Goal: Communication & Community: Answer question/provide support

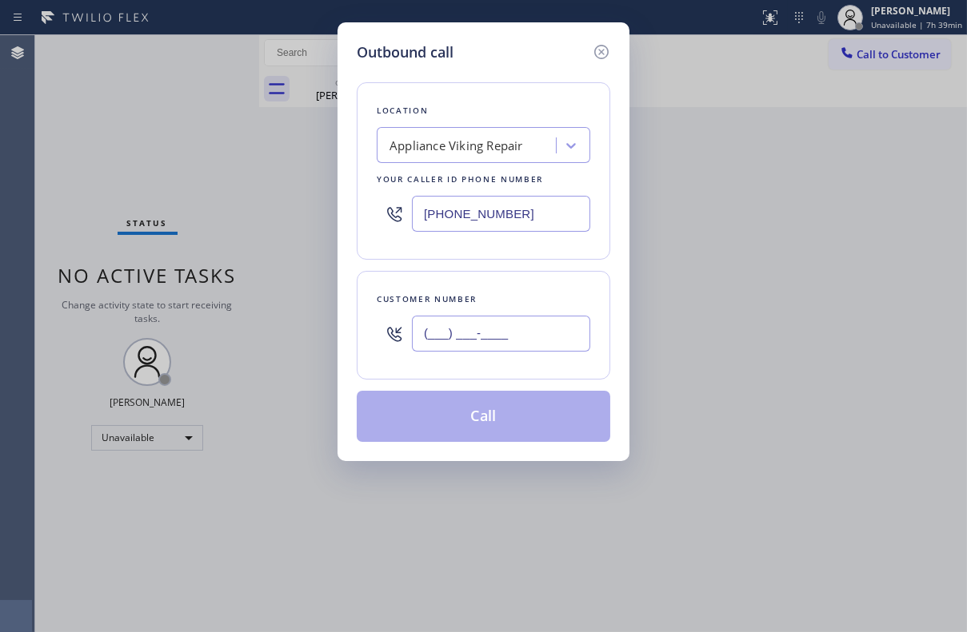
click at [520, 333] on input "(___) ___-____" at bounding box center [501, 334] width 178 height 36
paste input "425) 830-5225"
type input "[PHONE_NUMBER]"
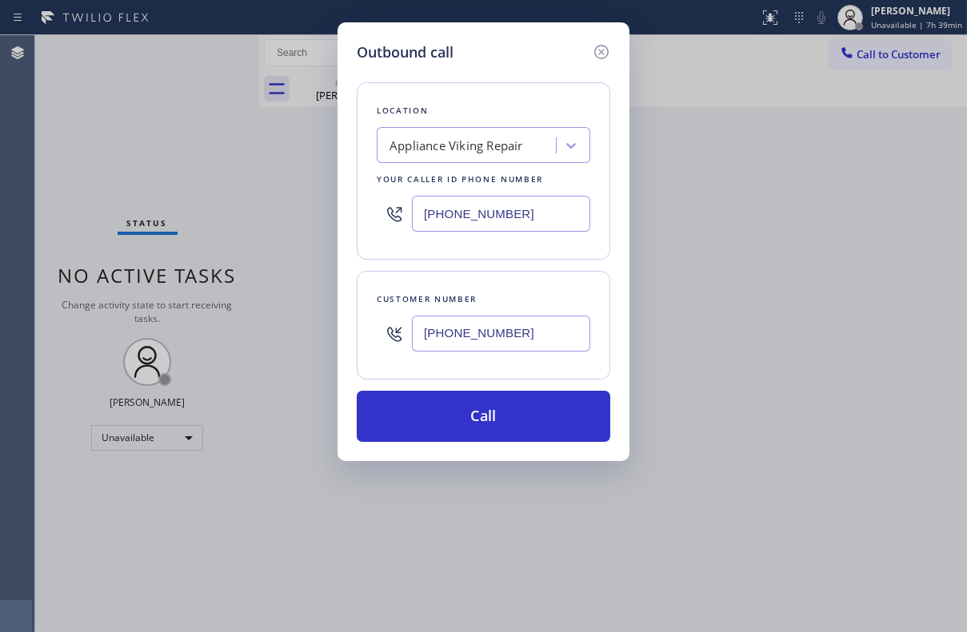
drag, startPoint x: 548, startPoint y: 213, endPoint x: 363, endPoint y: 209, distance: 184.7
click at [363, 209] on div "Location Appliance Viking Repair Your caller id phone number (617) 219-9255" at bounding box center [483, 170] width 253 height 177
paste input "206) 905-9080"
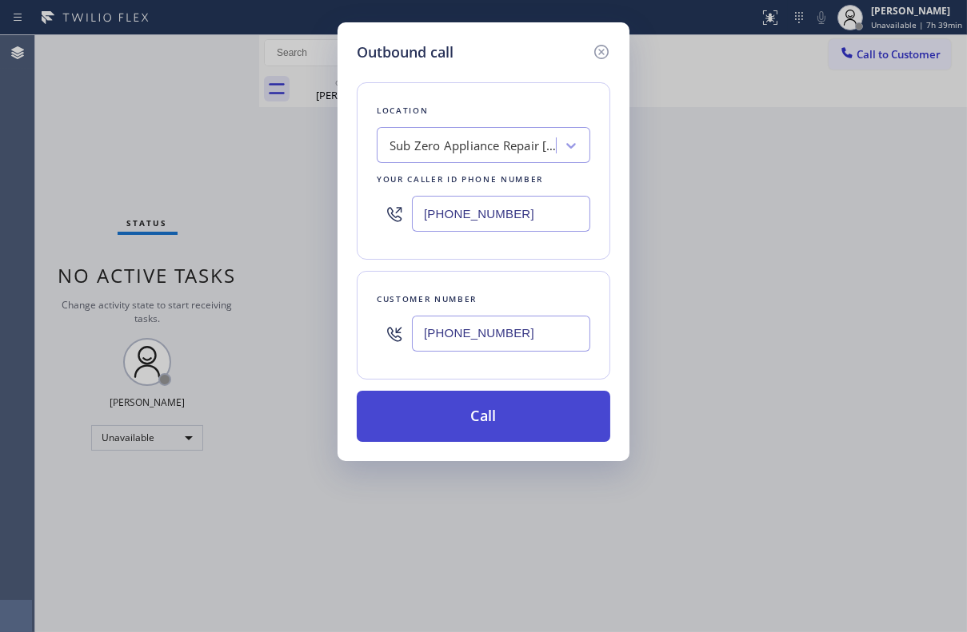
type input "(206) 905-9080"
click at [480, 425] on button "Call" at bounding box center [483, 416] width 253 height 51
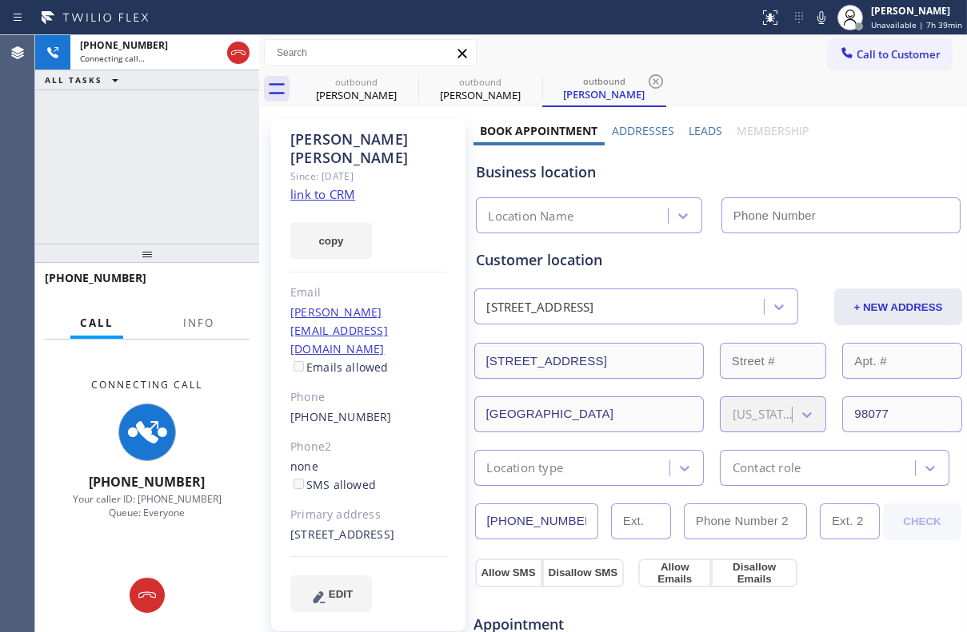
type input "(206) 905-9080"
click at [695, 136] on label "Leads" at bounding box center [705, 130] width 34 height 15
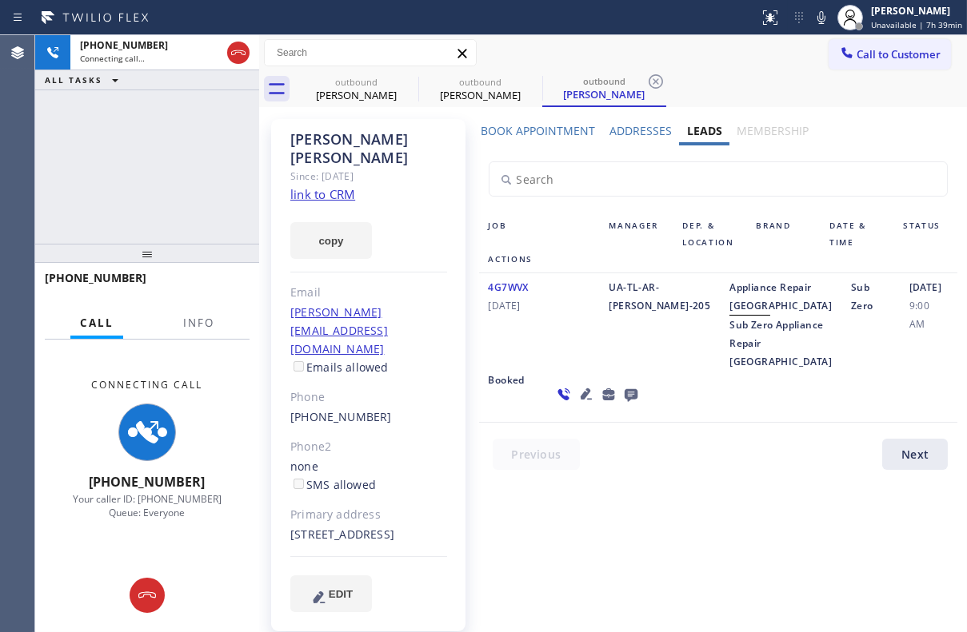
click at [624, 402] on icon at bounding box center [630, 395] width 13 height 13
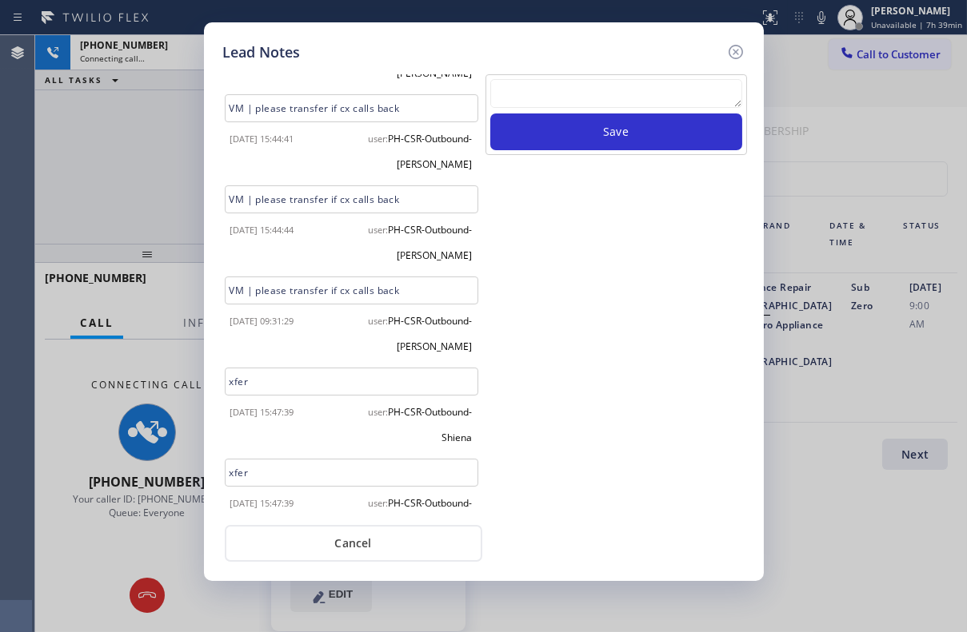
scroll to position [96, 0]
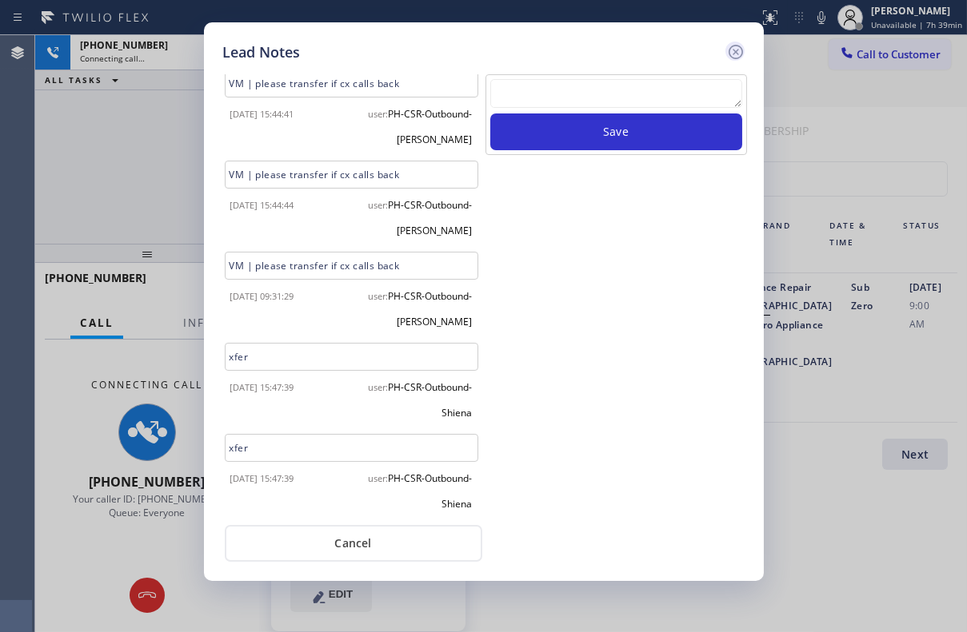
click at [729, 52] on icon at bounding box center [735, 51] width 19 height 19
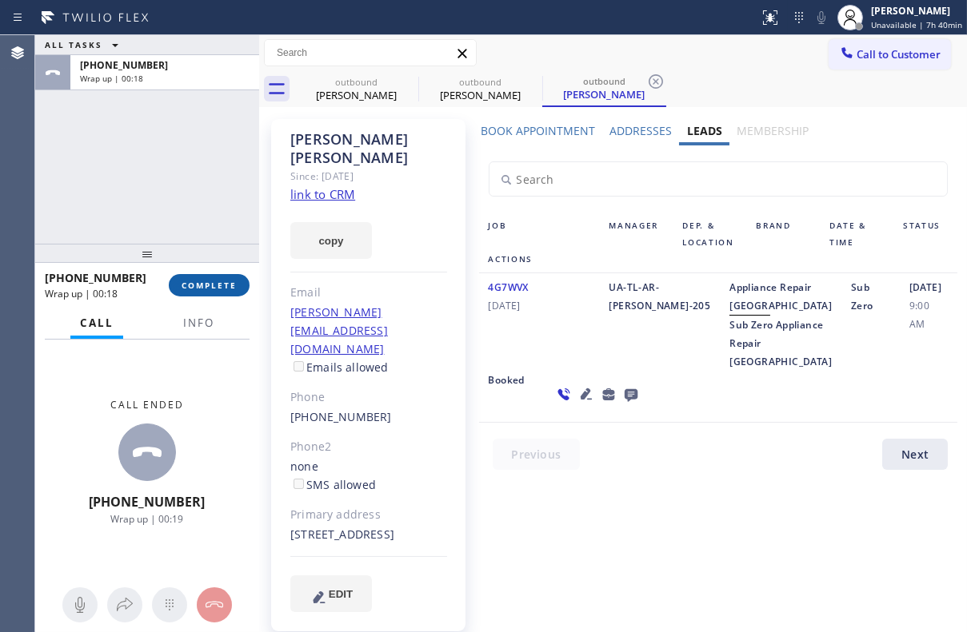
click at [225, 293] on button "COMPLETE" at bounding box center [209, 285] width 81 height 22
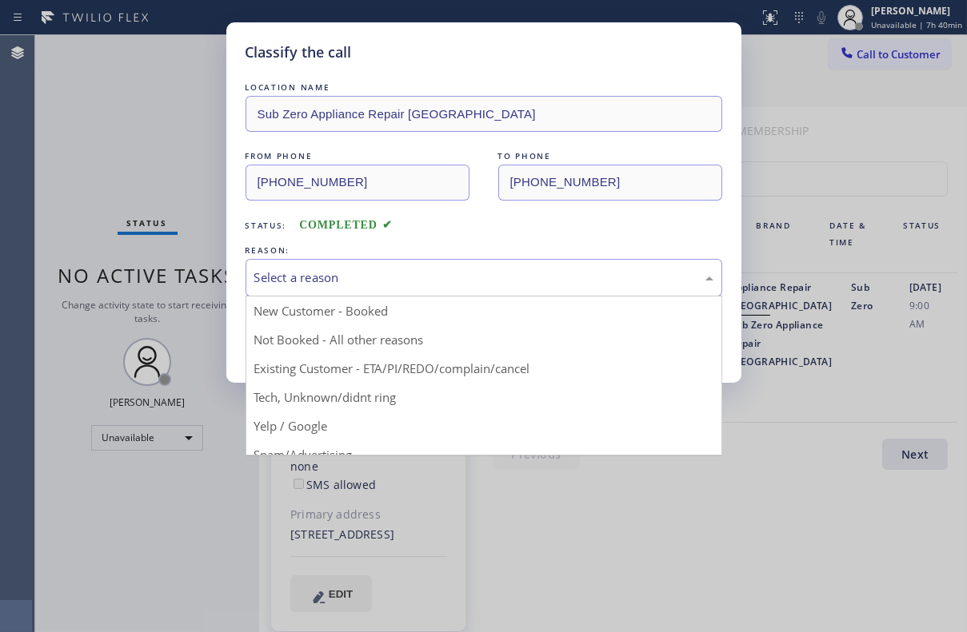
click at [345, 269] on div "Select a reason" at bounding box center [483, 278] width 459 height 18
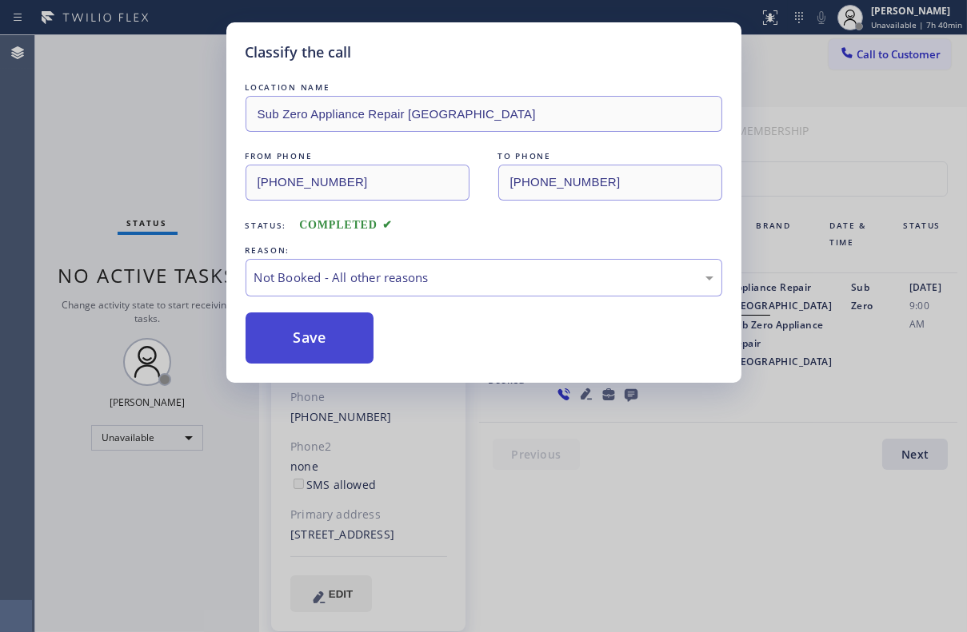
click at [321, 335] on button "Save" at bounding box center [309, 338] width 129 height 51
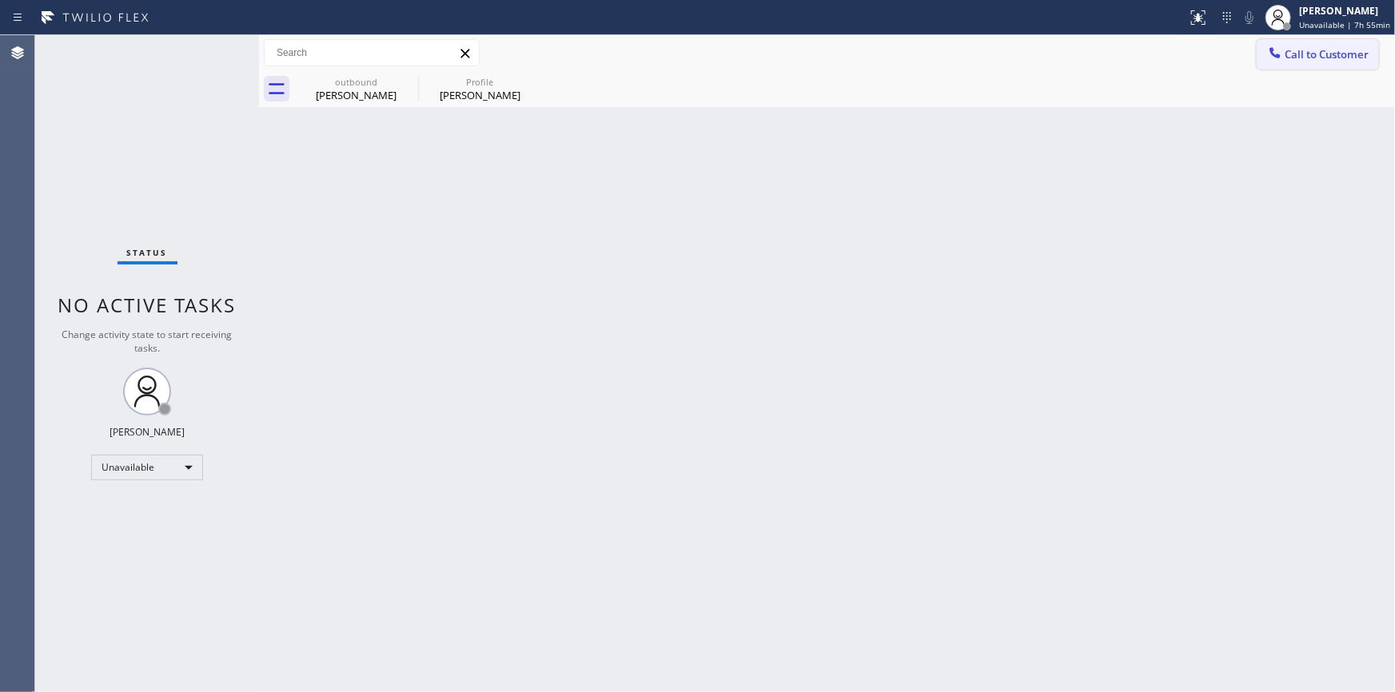
click at [966, 59] on span "Call to Customer" at bounding box center [1327, 54] width 84 height 14
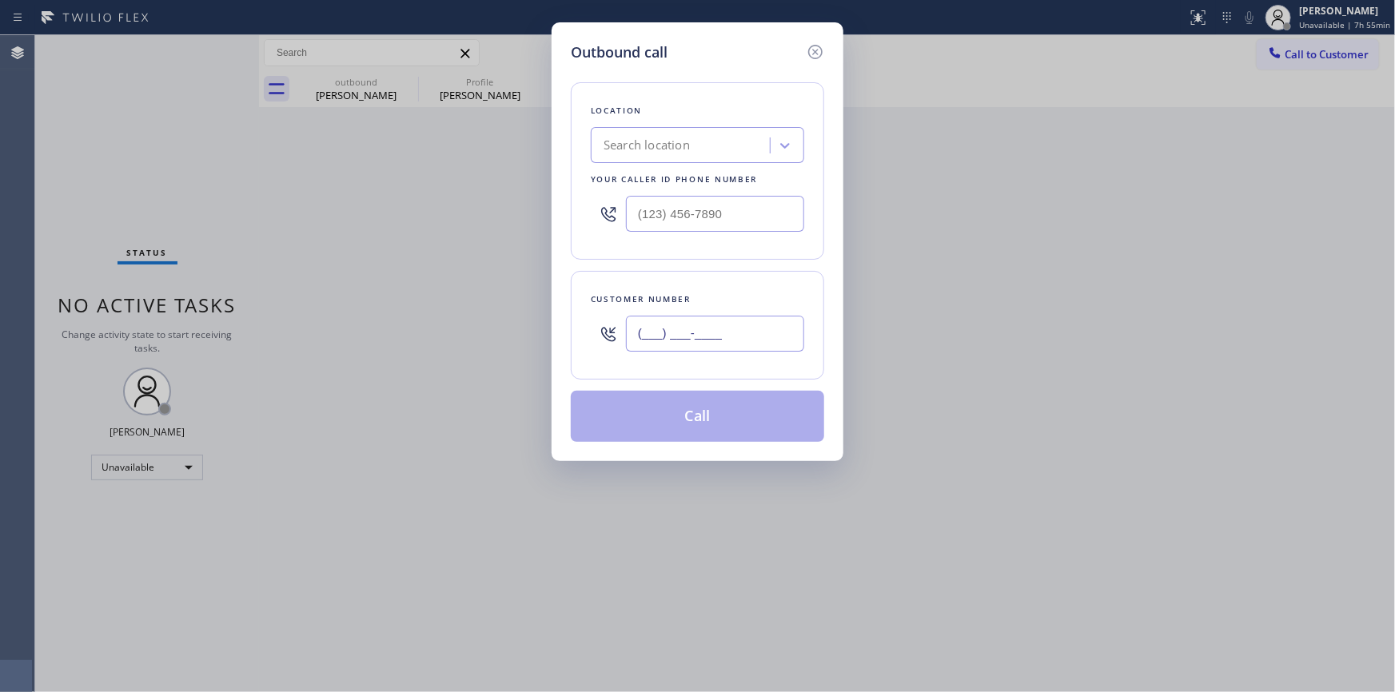
click at [727, 337] on input "(___) ___-____" at bounding box center [715, 334] width 178 height 36
paste input "310) 666-4652"
type input "[PHONE_NUMBER]"
click at [707, 208] on input "(___) ___-____" at bounding box center [715, 214] width 178 height 36
paste input "833) 692-2271"
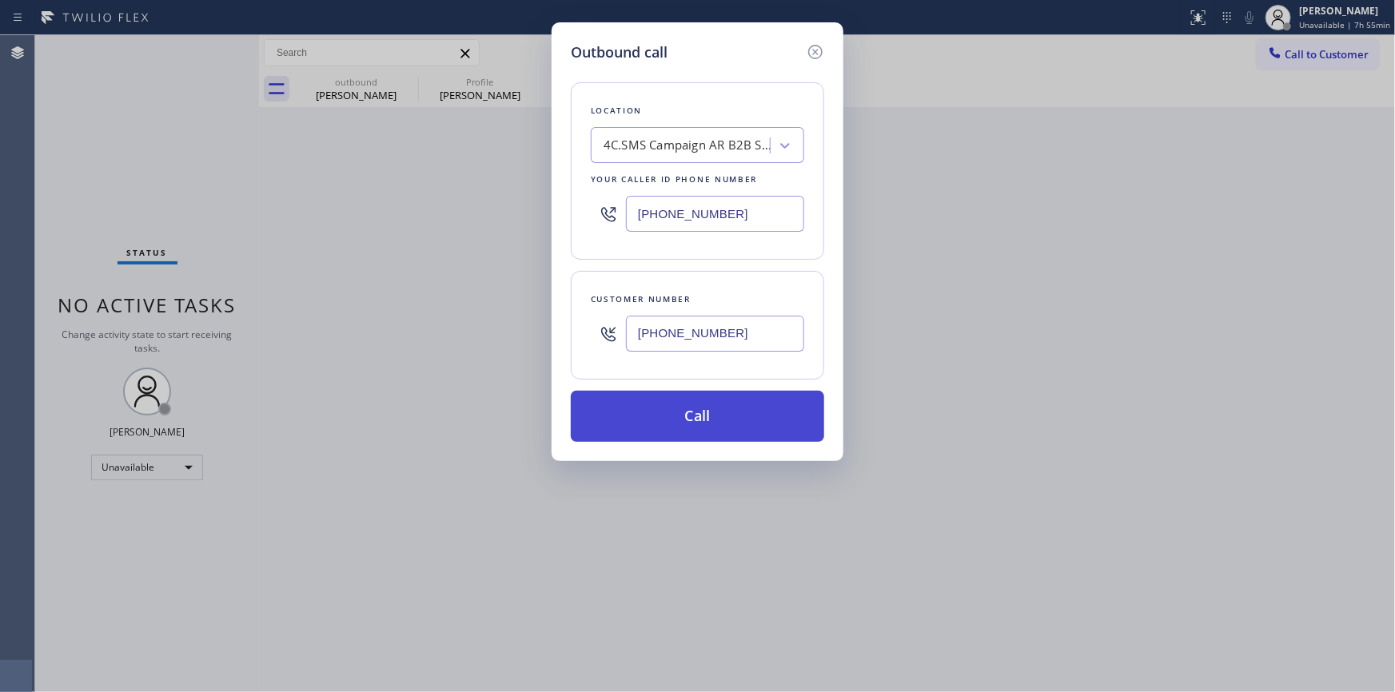
type input "[PHONE_NUMBER]"
click at [690, 435] on button "Call" at bounding box center [697, 416] width 253 height 51
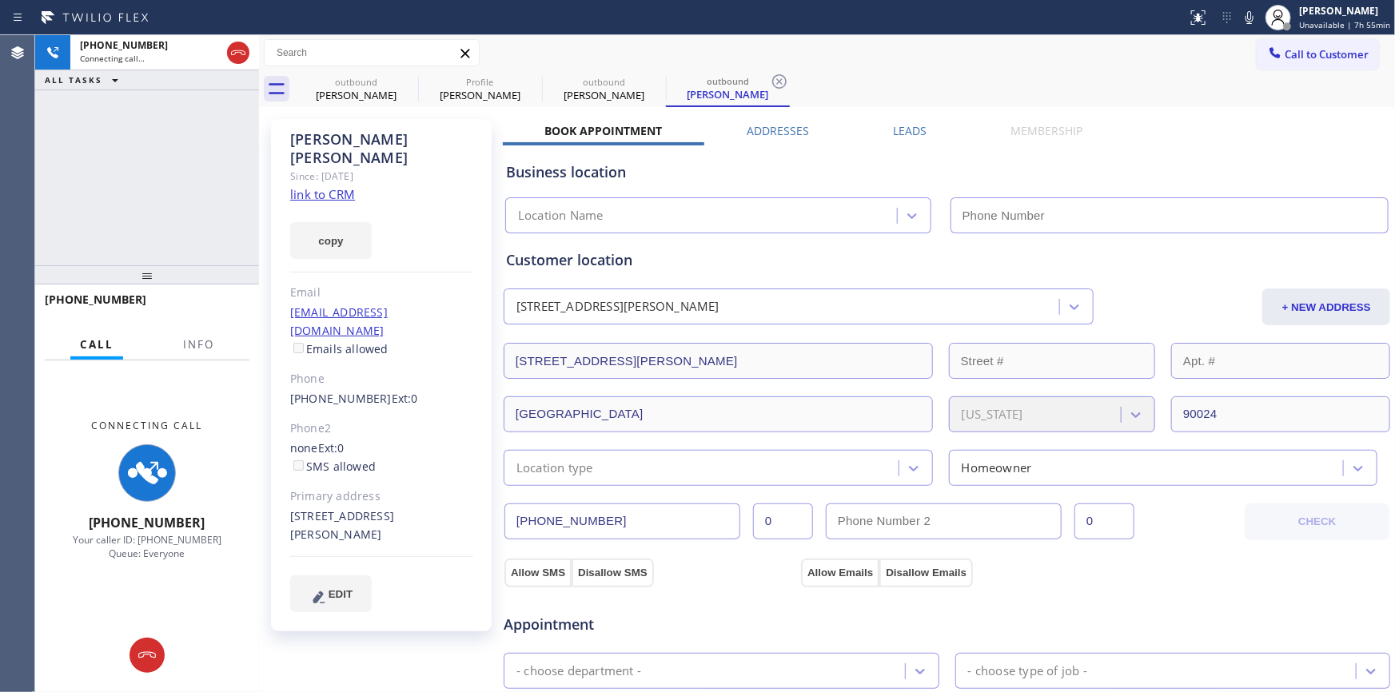
type input "[PHONE_NUMBER]"
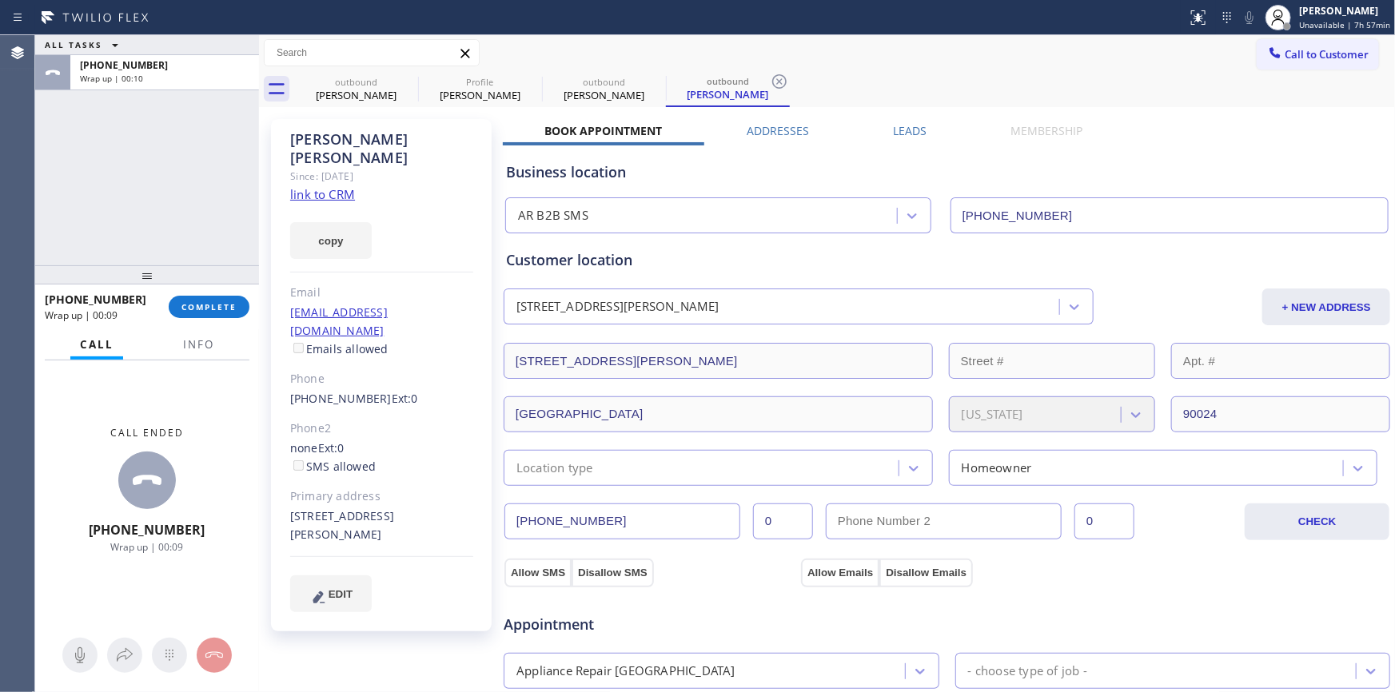
click at [912, 130] on label "Leads" at bounding box center [910, 130] width 34 height 15
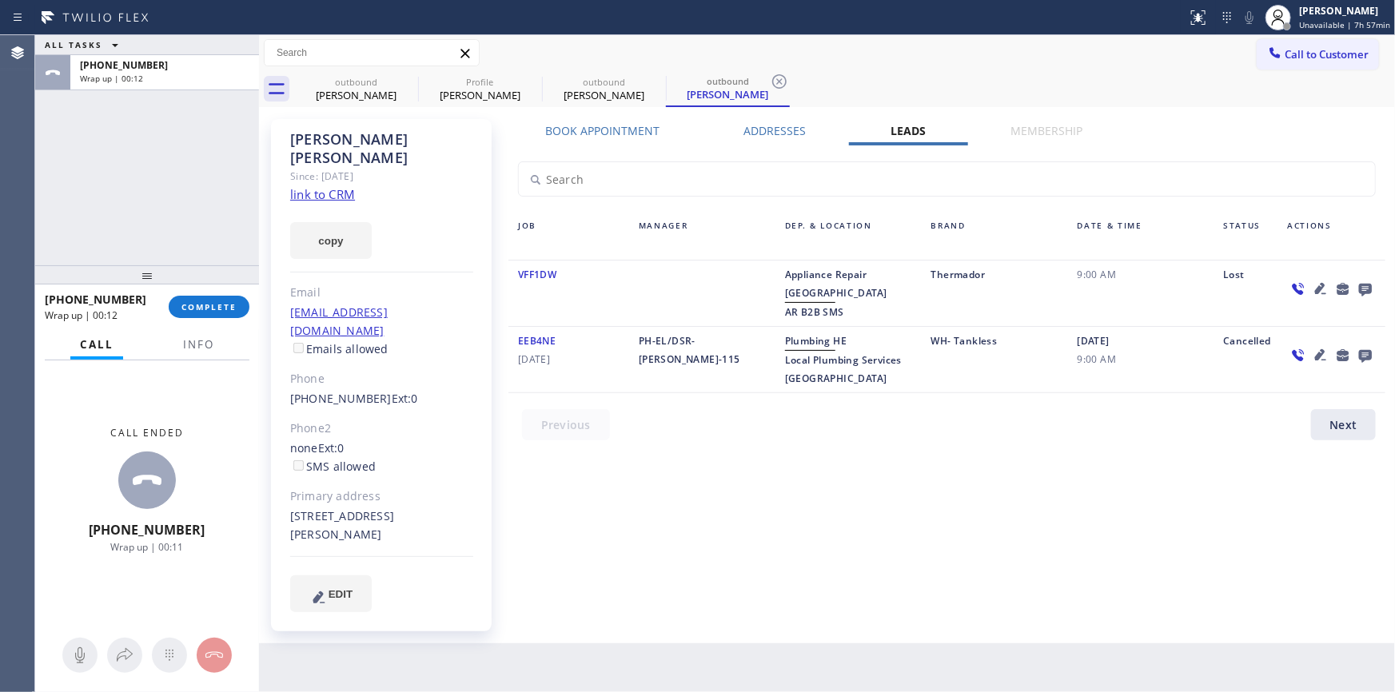
click at [966, 290] on icon at bounding box center [1365, 290] width 13 height 13
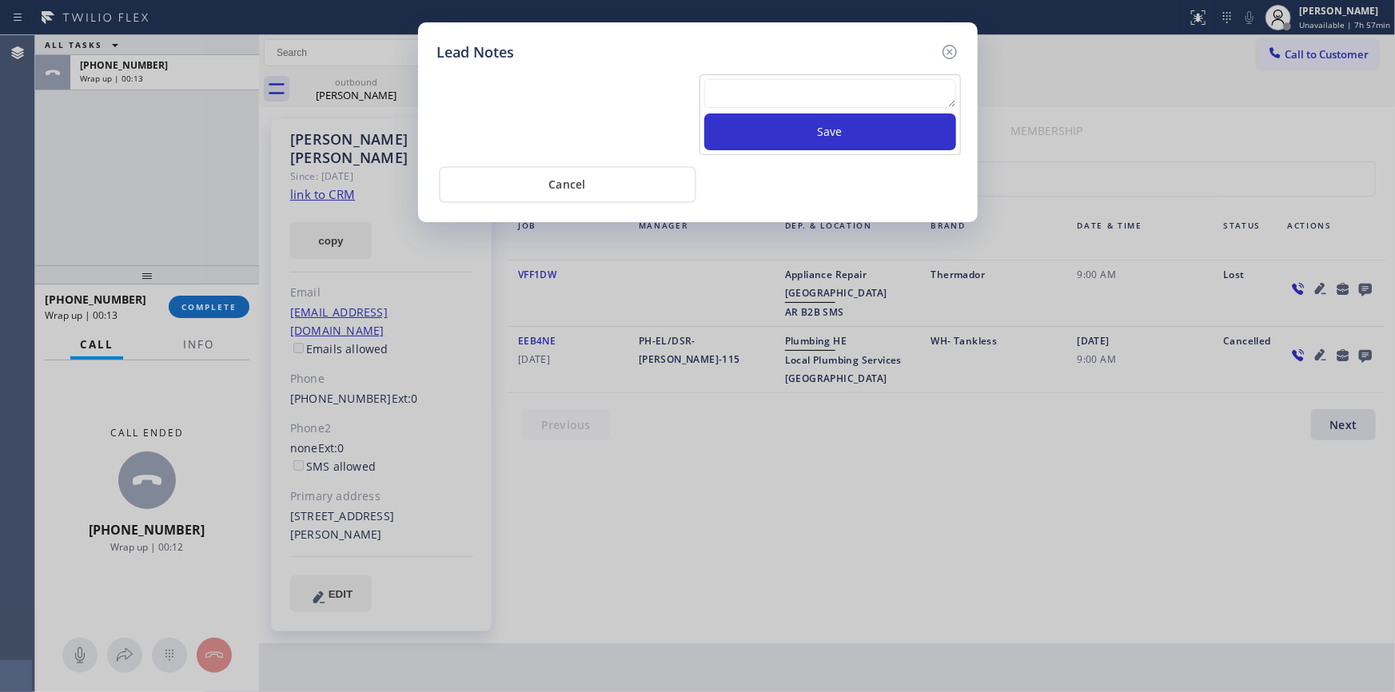
click at [727, 102] on textarea at bounding box center [830, 93] width 252 height 29
click at [735, 101] on textarea "Oven is now working don't need service anymnore" at bounding box center [830, 93] width 252 height 29
click at [743, 102] on textarea "Oven is now working don't need service anymore" at bounding box center [830, 93] width 252 height 29
click at [779, 102] on textarea "Oven is now working don't need service anymore" at bounding box center [830, 93] width 252 height 29
drag, startPoint x: 769, startPoint y: 102, endPoint x: 648, endPoint y: 74, distance: 124.7
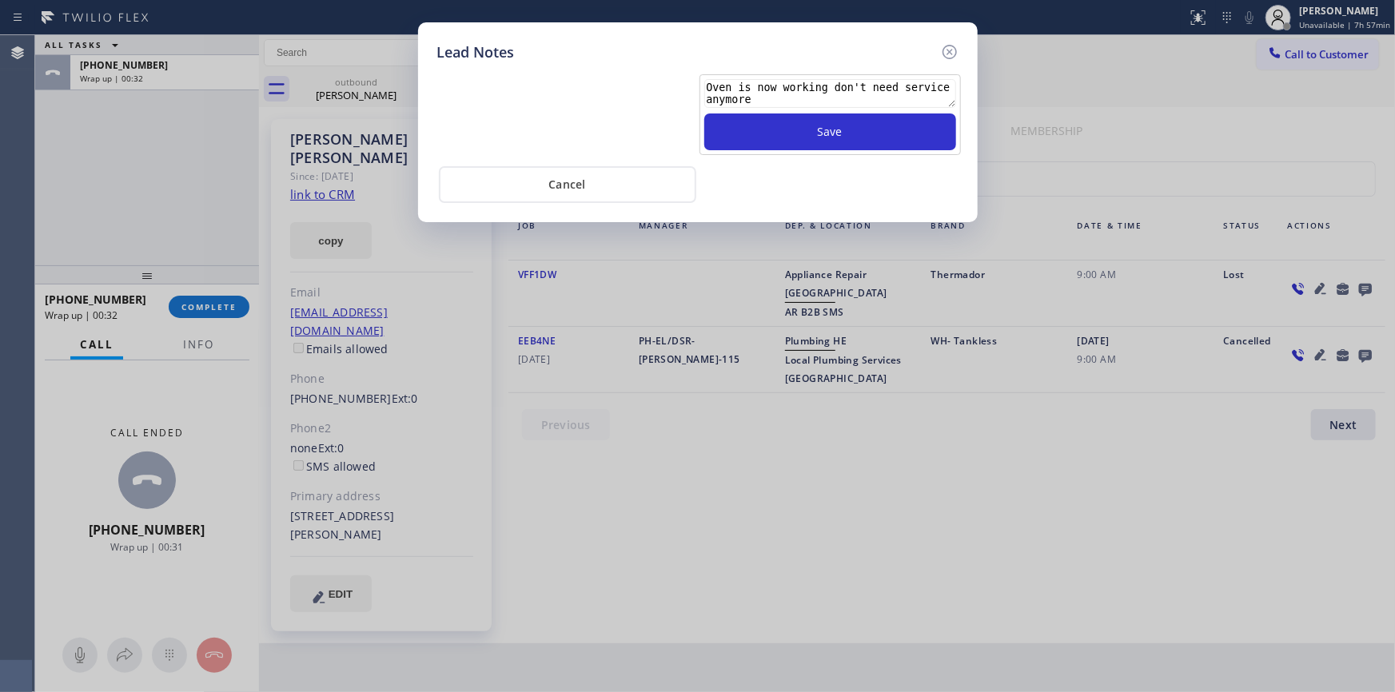
click at [648, 74] on div "Oven is now working don't need service anymore Save" at bounding box center [697, 113] width 529 height 84
type textarea "Oven is now working don't need service anymore"
click at [777, 150] on div "Oven is now working don't need service anymore Save" at bounding box center [830, 114] width 261 height 81
click at [824, 140] on button "Save" at bounding box center [830, 132] width 252 height 37
click at [943, 58] on icon at bounding box center [949, 51] width 19 height 19
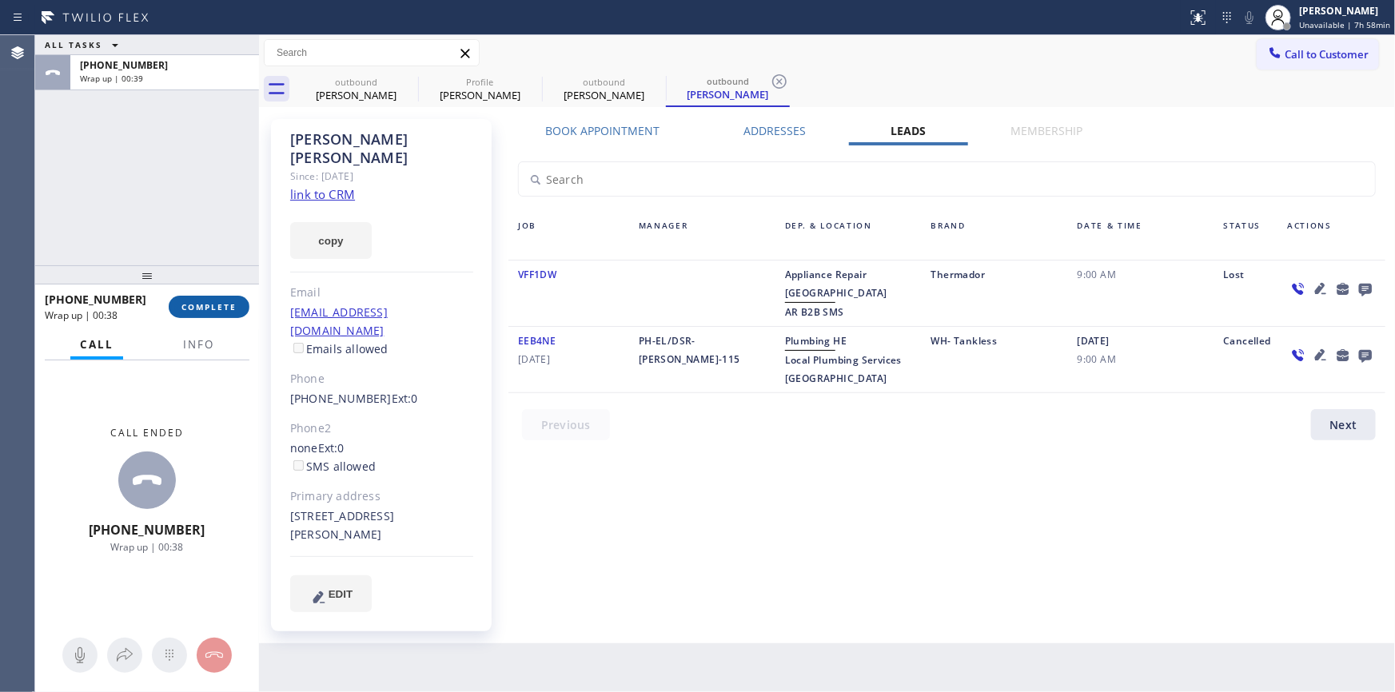
click at [206, 313] on button "COMPLETE" at bounding box center [209, 307] width 81 height 22
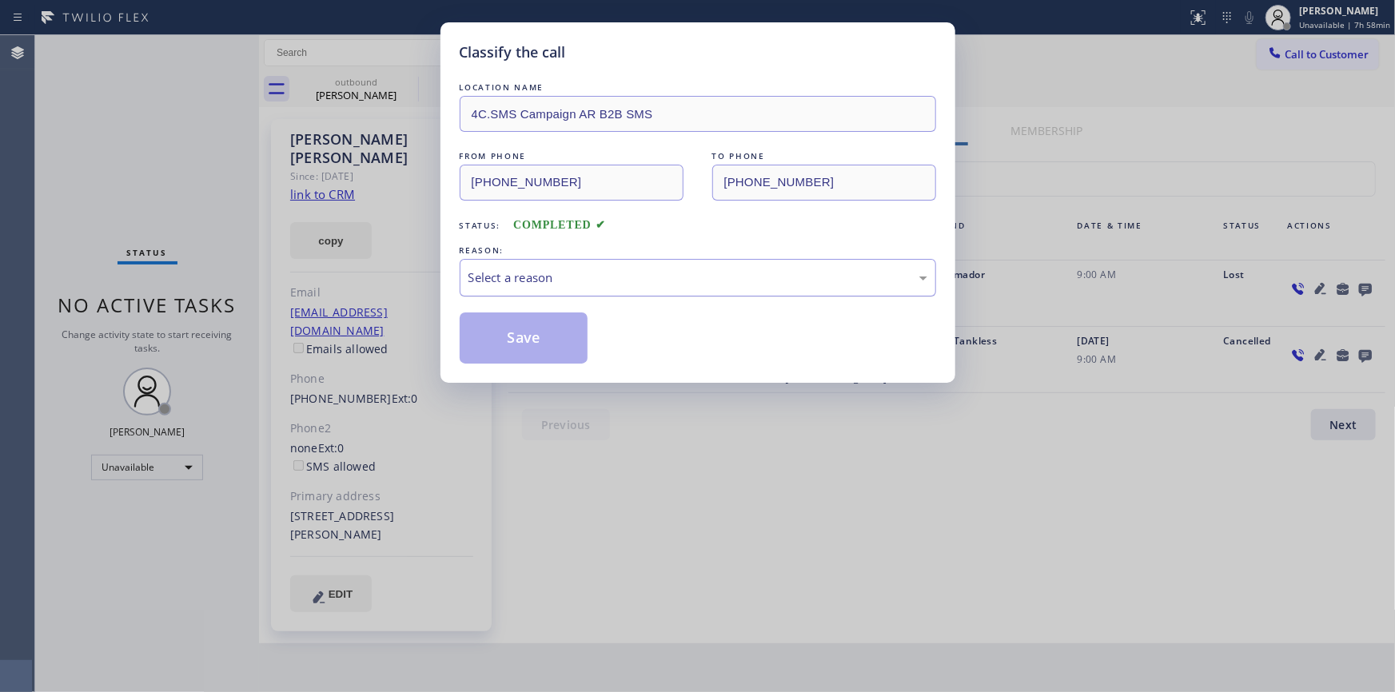
click at [624, 278] on div "Select a reason" at bounding box center [698, 278] width 459 height 18
click at [539, 340] on button "Save" at bounding box center [524, 338] width 129 height 51
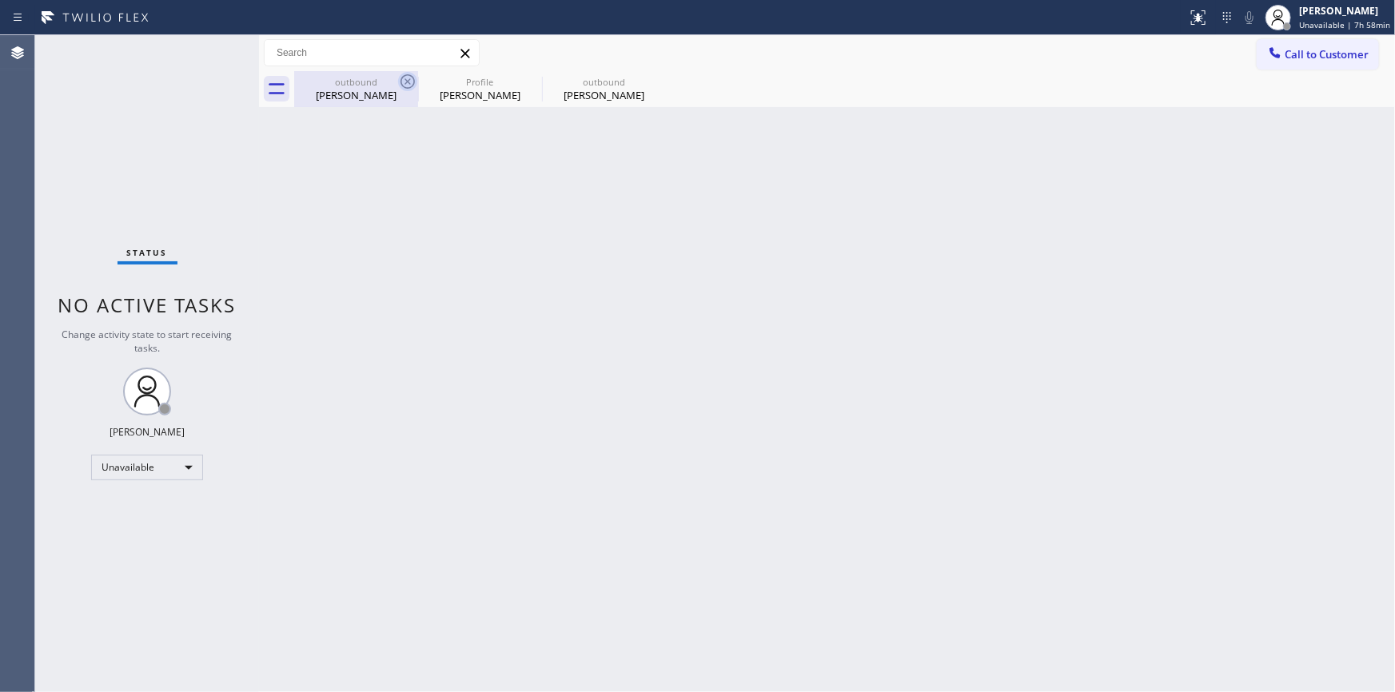
click at [410, 83] on icon at bounding box center [407, 81] width 19 height 19
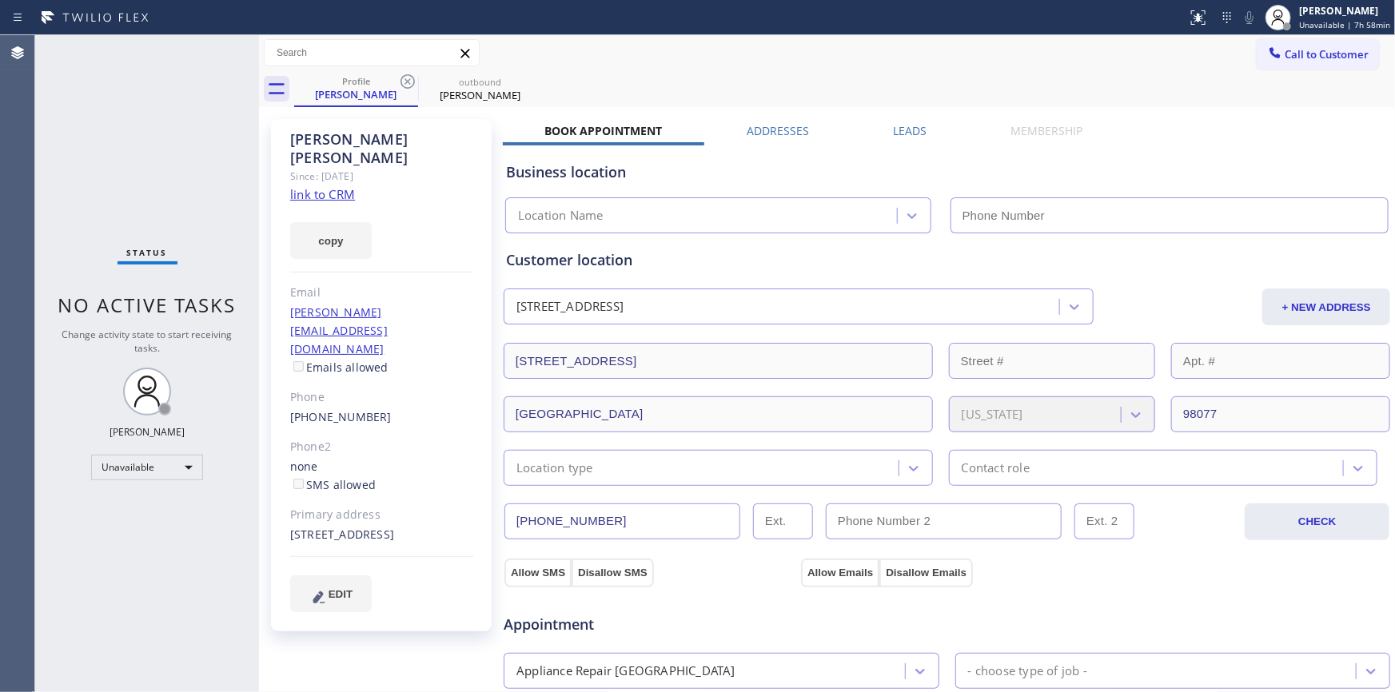
click at [410, 83] on icon at bounding box center [407, 81] width 19 height 19
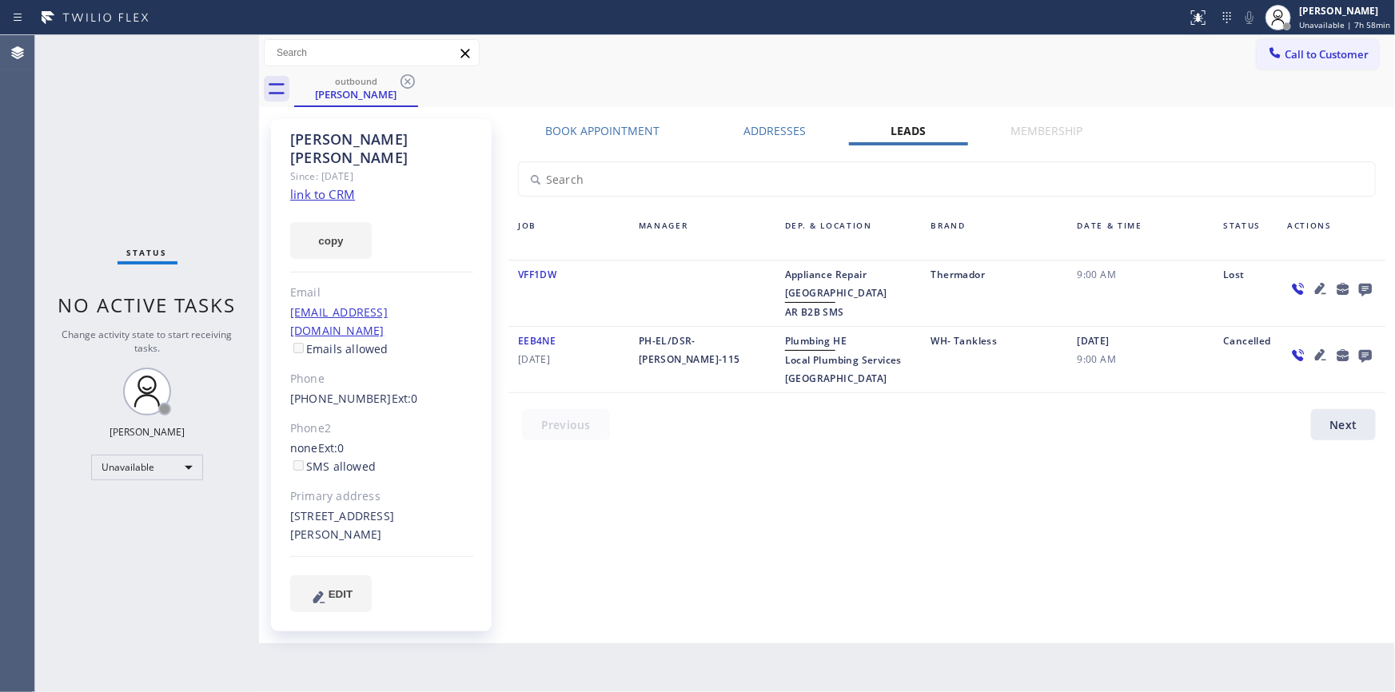
click at [410, 83] on icon at bounding box center [407, 81] width 19 height 19
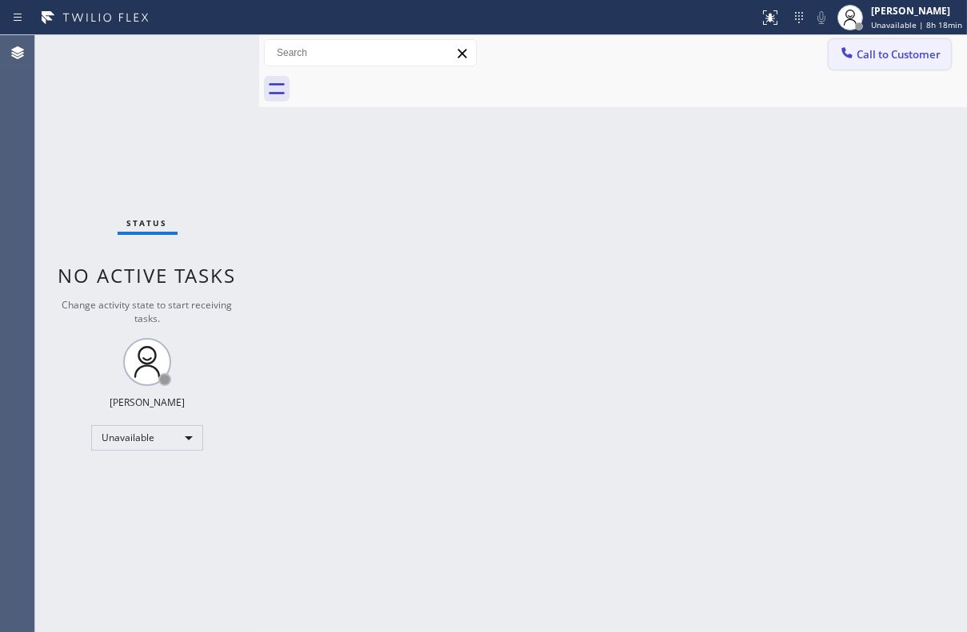
click at [869, 56] on span "Call to Customer" at bounding box center [898, 54] width 84 height 14
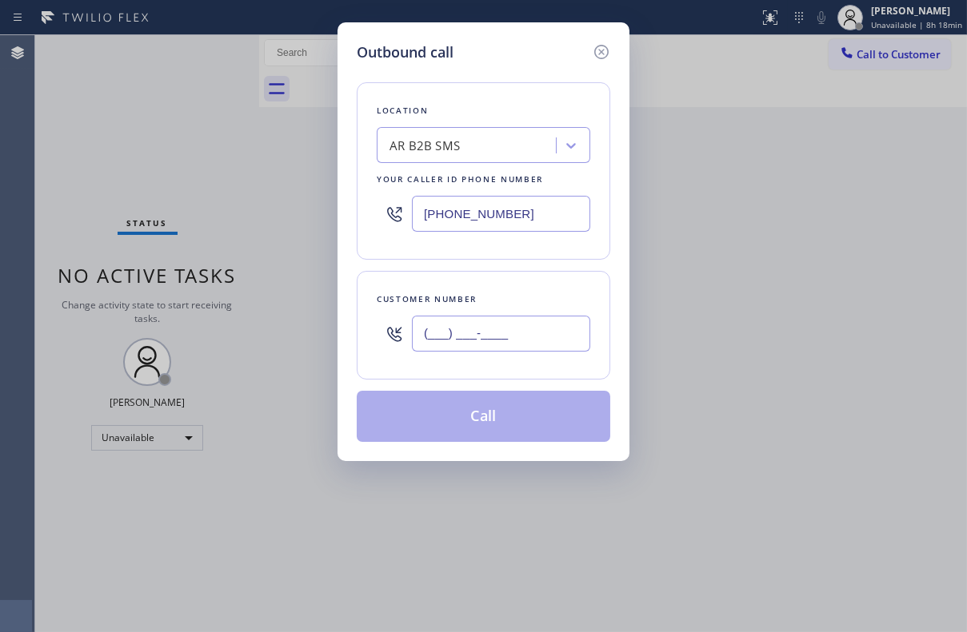
click at [492, 329] on input "(___) ___-____" at bounding box center [501, 334] width 178 height 36
paste input "858) 581-0466"
type input "[PHONE_NUMBER]"
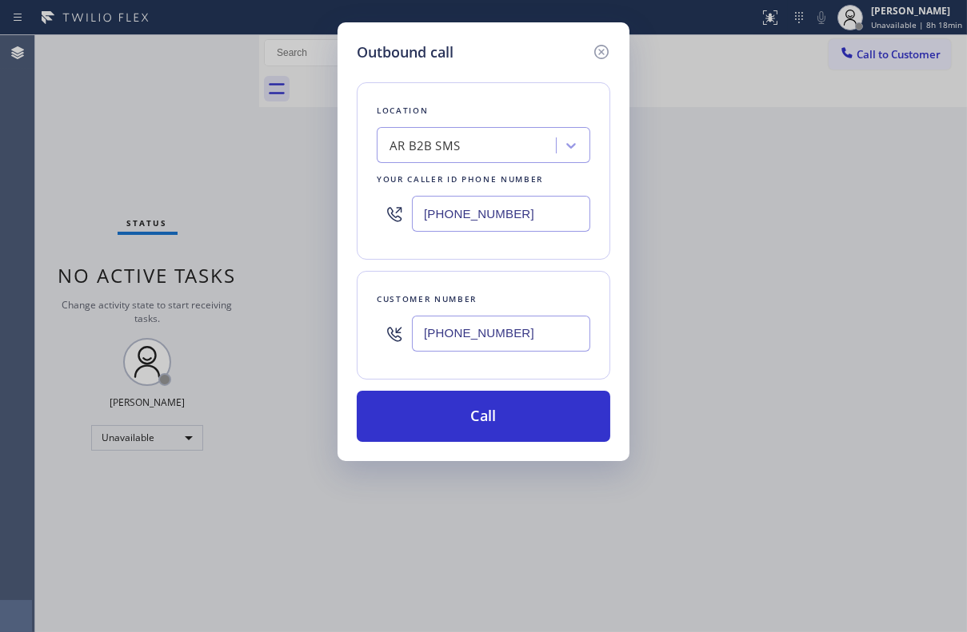
drag, startPoint x: 534, startPoint y: 222, endPoint x: 416, endPoint y: 221, distance: 118.3
click at [416, 221] on input "[PHONE_NUMBER]" at bounding box center [501, 214] width 178 height 36
paste input "617) 219-9255"
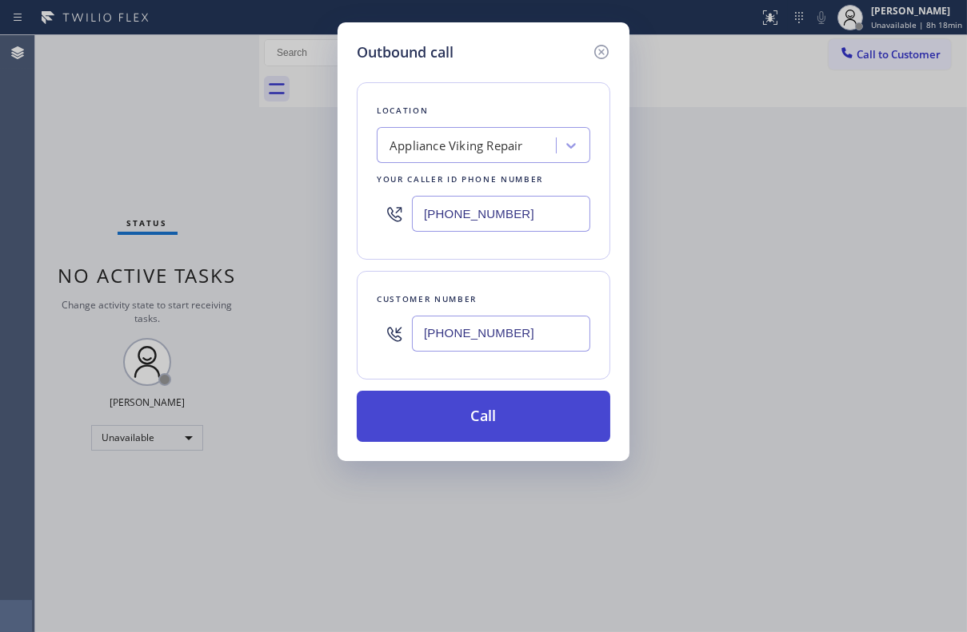
type input "[PHONE_NUMBER]"
click at [496, 430] on button "Call" at bounding box center [483, 416] width 253 height 51
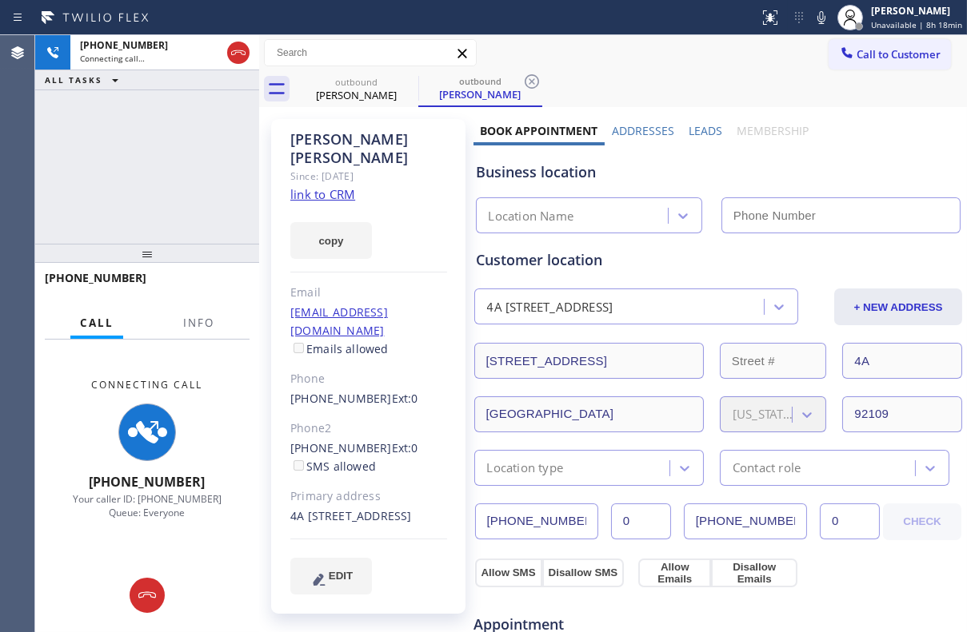
click at [688, 134] on label "Leads" at bounding box center [705, 130] width 34 height 15
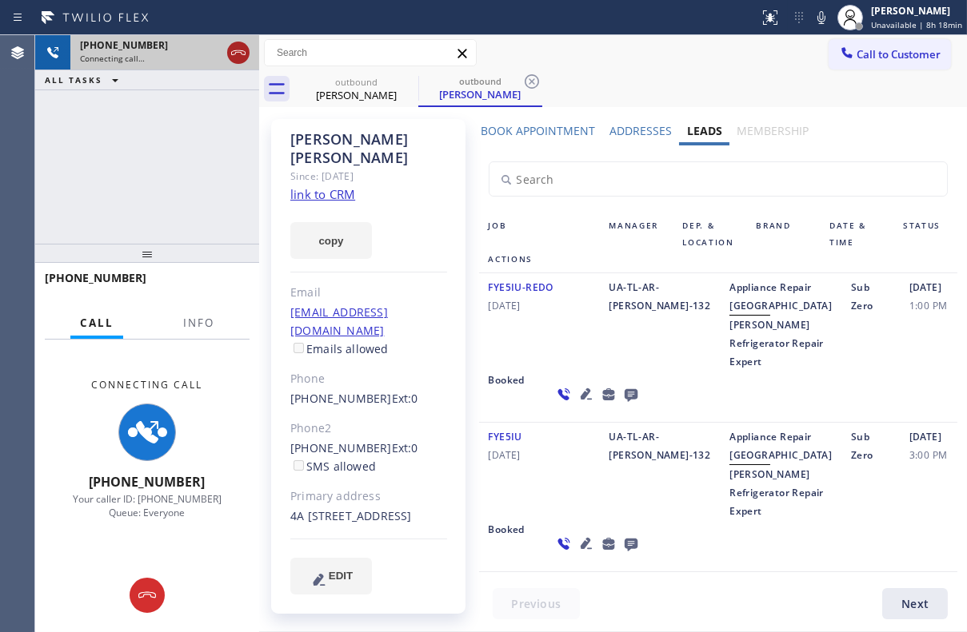
click at [243, 58] on icon at bounding box center [238, 52] width 19 height 19
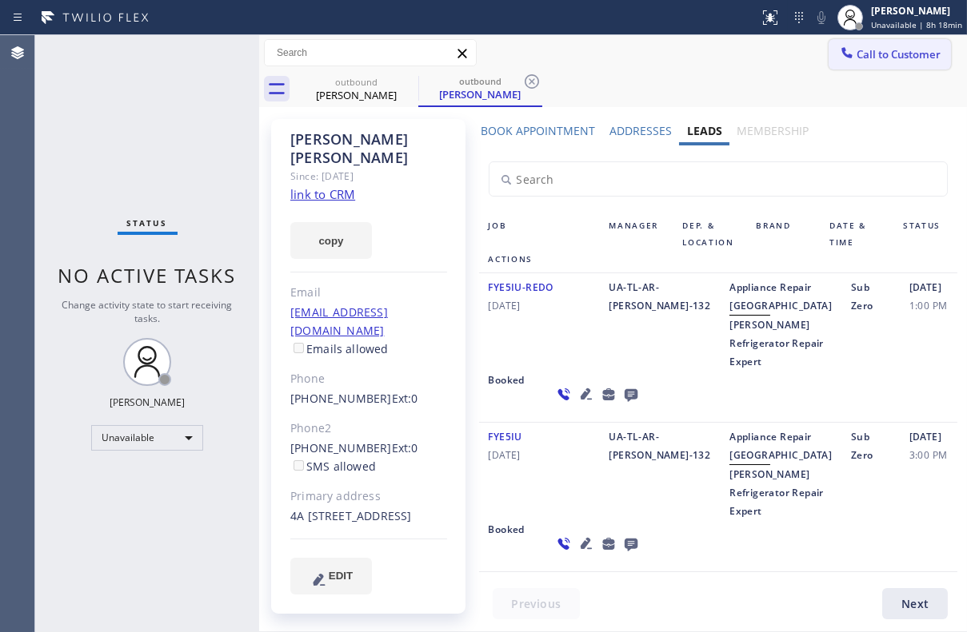
click at [899, 57] on span "Call to Customer" at bounding box center [898, 54] width 84 height 14
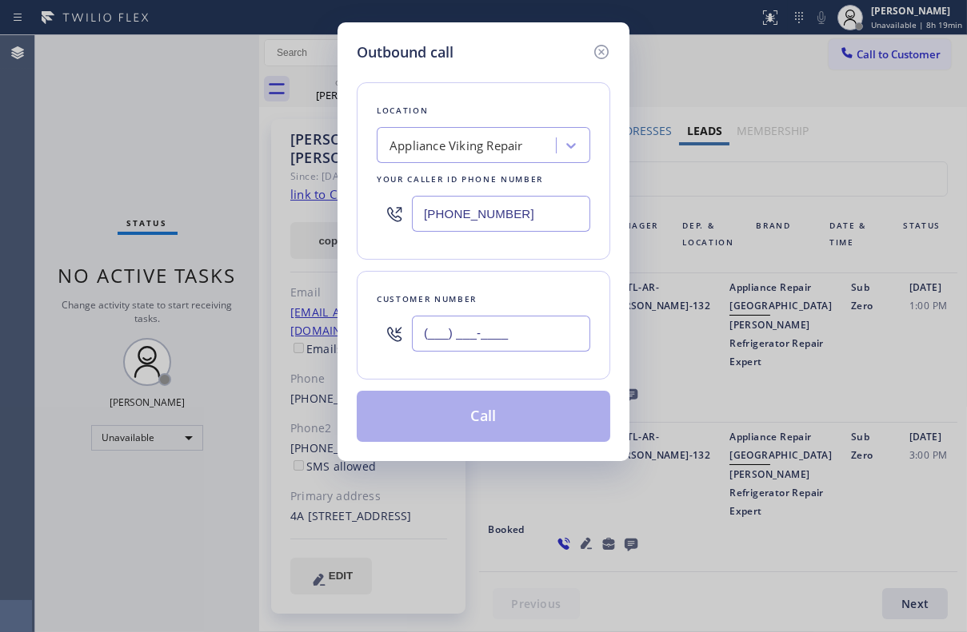
click at [483, 331] on input "(___) ___-____" at bounding box center [501, 334] width 178 height 36
paste input "619) 743-1902"
type input "[PHONE_NUMBER]"
click at [478, 429] on button "Call" at bounding box center [483, 416] width 253 height 51
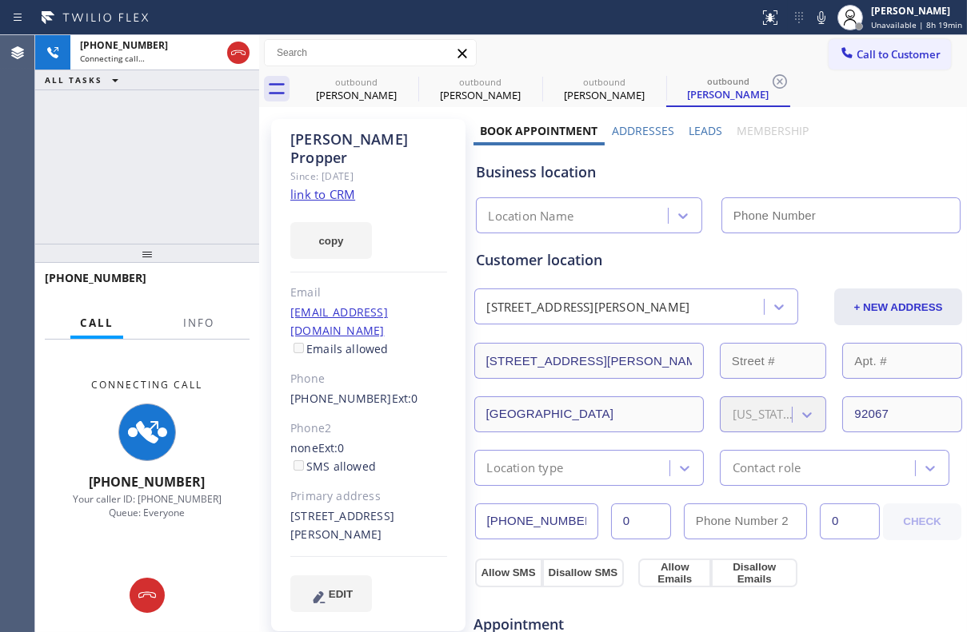
type input "[PHONE_NUMBER]"
click at [708, 128] on label "Leads" at bounding box center [705, 130] width 34 height 15
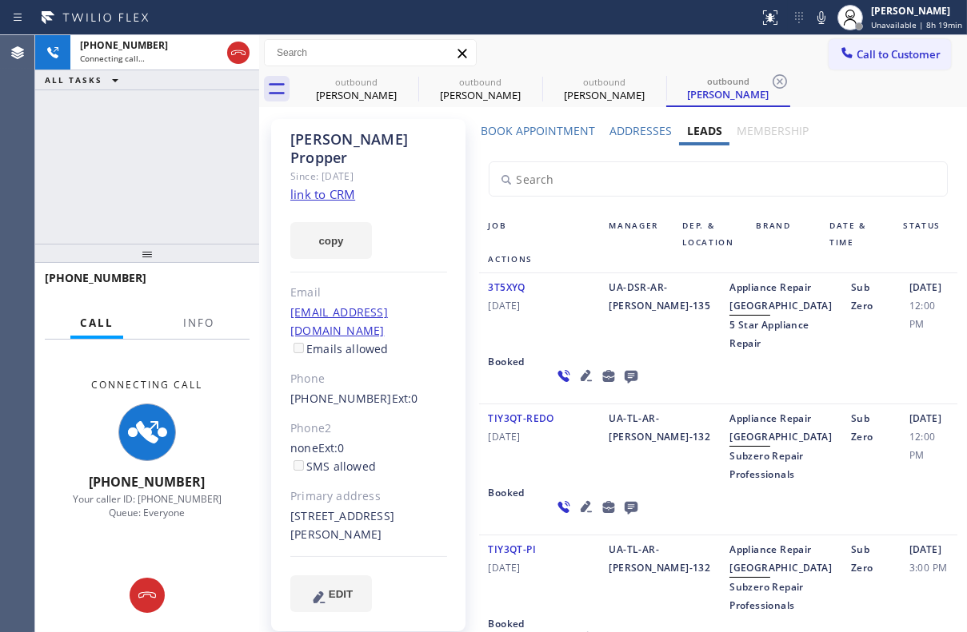
click at [624, 384] on icon at bounding box center [630, 377] width 13 height 13
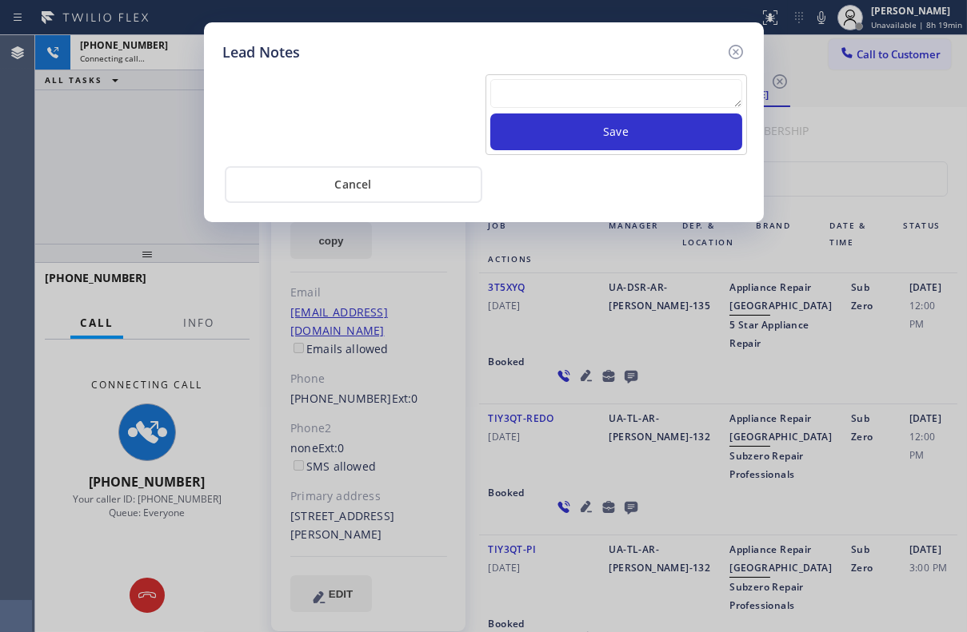
click at [535, 94] on textarea at bounding box center [616, 93] width 252 height 29
paste textarea "[PHONE_NUMBER]"
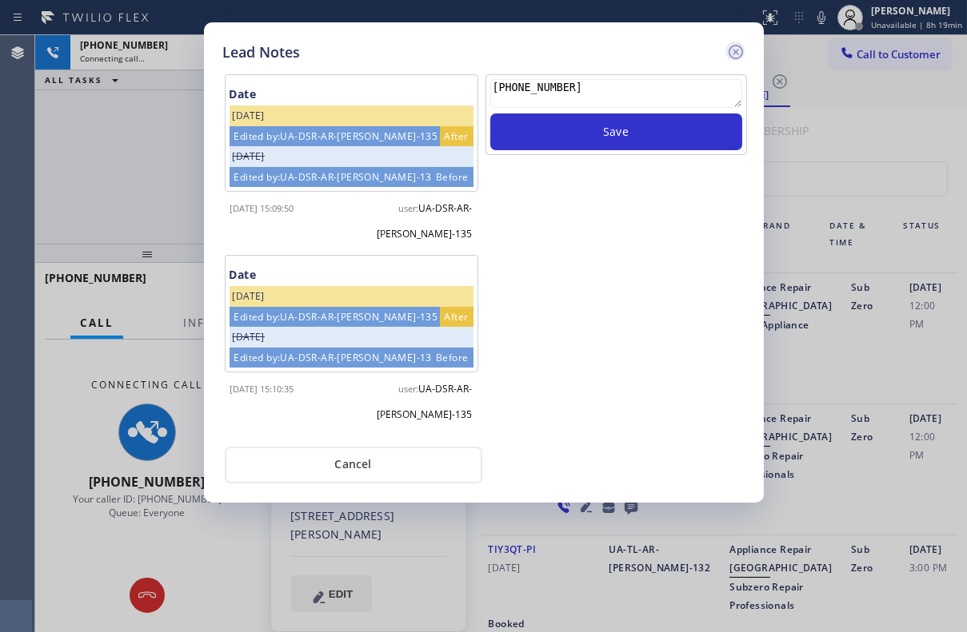
type textarea "[PHONE_NUMBER]"
click at [733, 50] on icon at bounding box center [735, 51] width 19 height 19
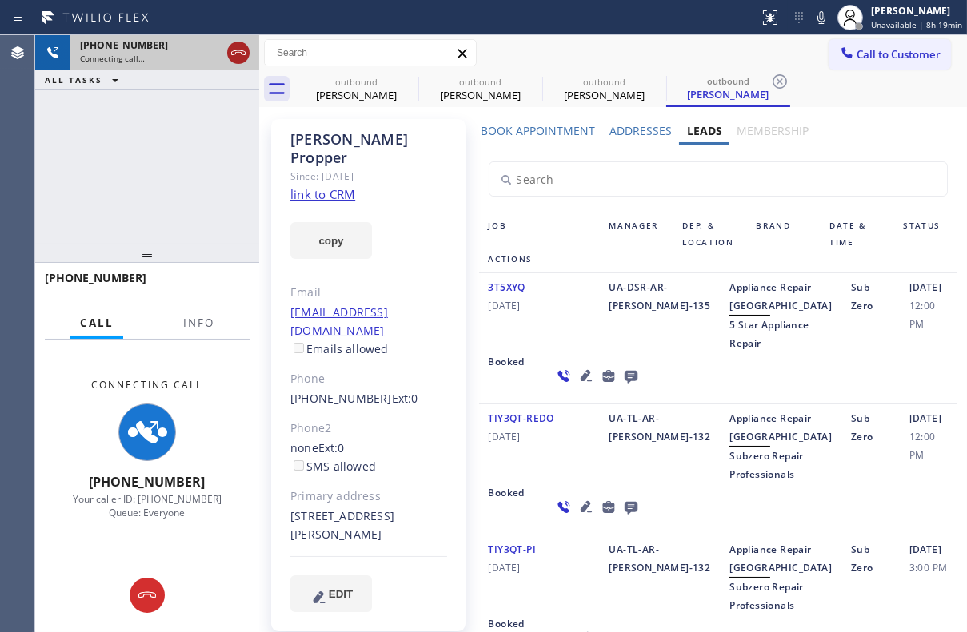
click at [235, 56] on icon at bounding box center [238, 52] width 19 height 19
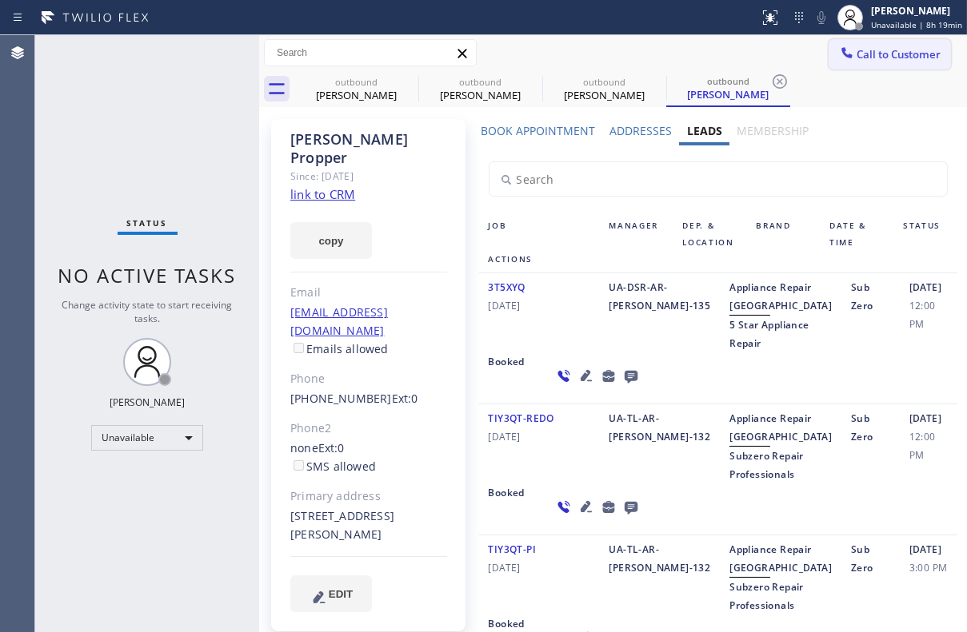
click at [866, 52] on span "Call to Customer" at bounding box center [898, 54] width 84 height 14
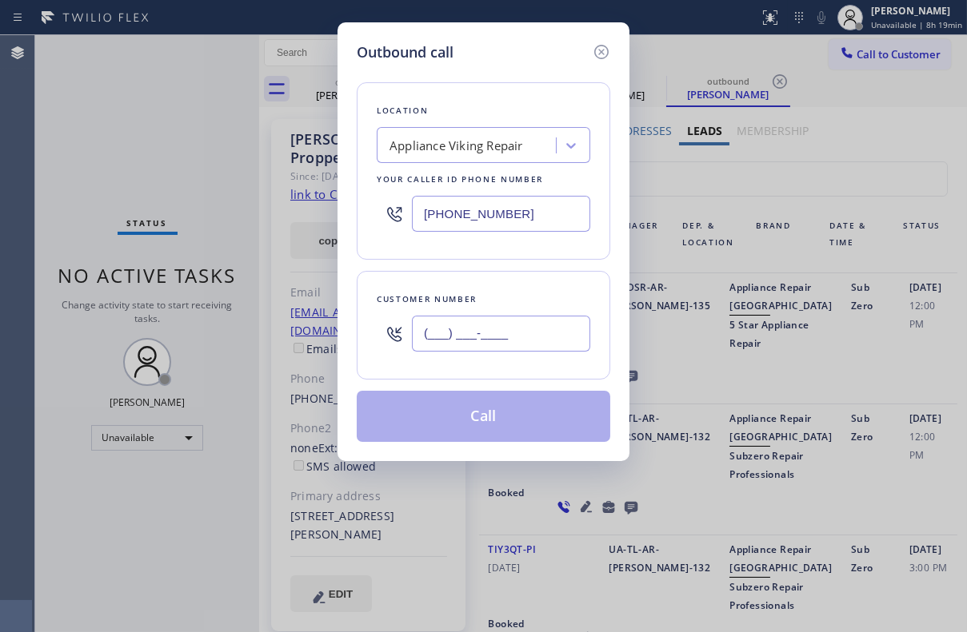
click at [494, 333] on input "(___) ___-____" at bounding box center [501, 334] width 178 height 36
paste input "305) 922-3016"
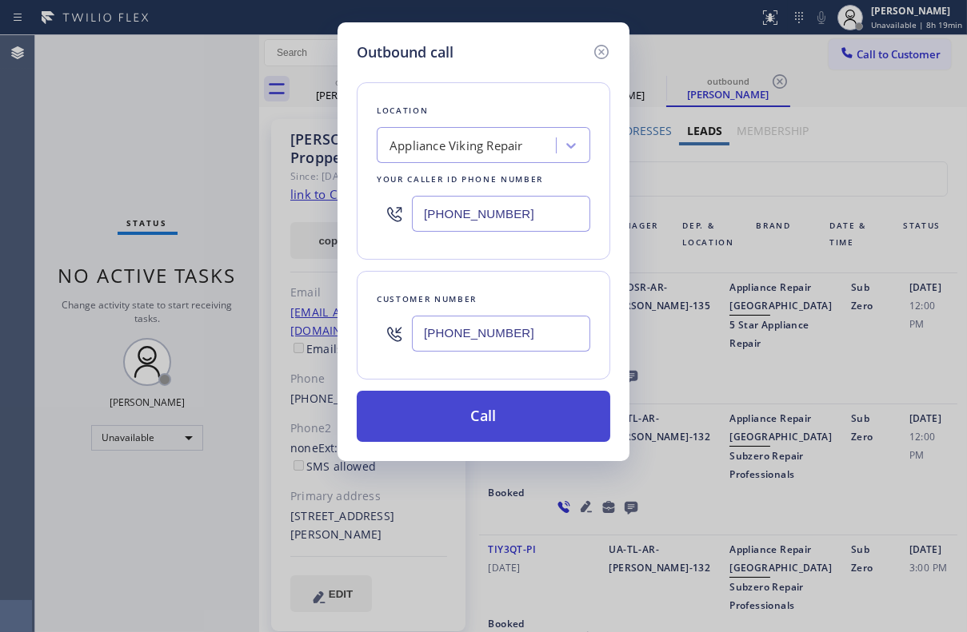
type input "[PHONE_NUMBER]"
click at [490, 398] on button "Call" at bounding box center [483, 416] width 253 height 51
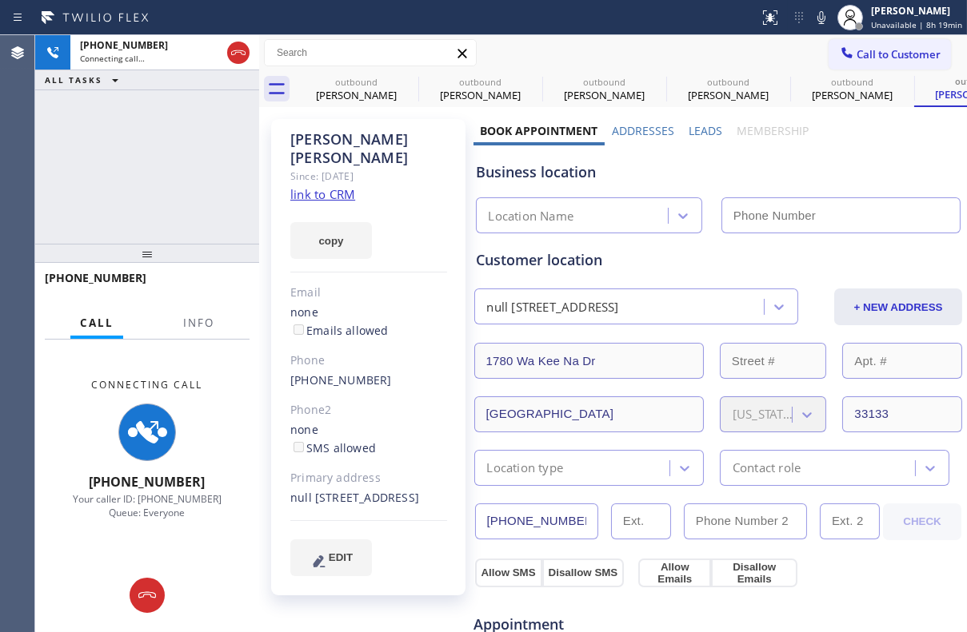
type input "[PHONE_NUMBER]"
click at [691, 134] on label "Leads" at bounding box center [705, 130] width 34 height 15
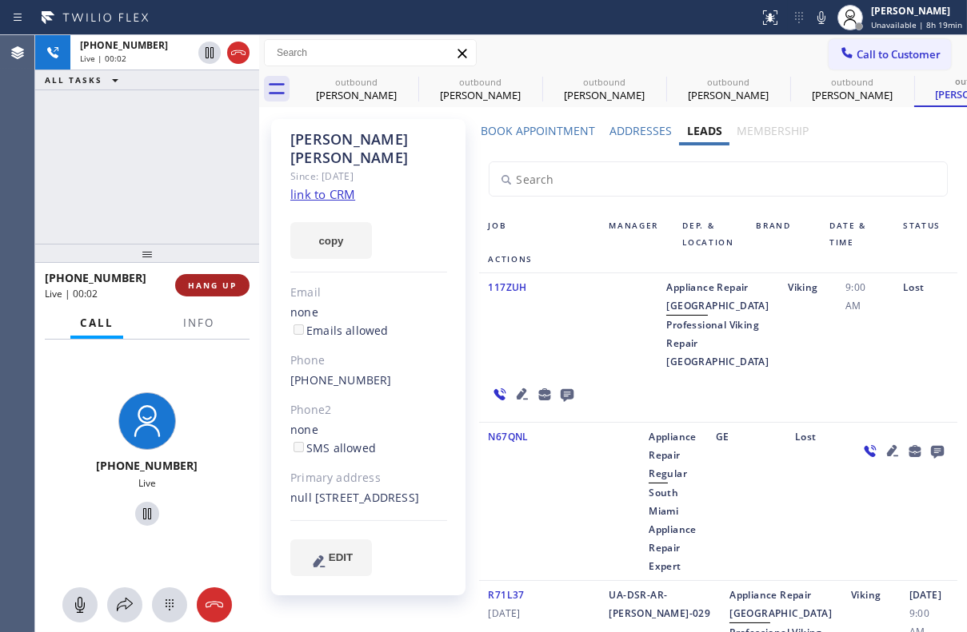
click at [229, 291] on button "HANG UP" at bounding box center [212, 285] width 74 height 22
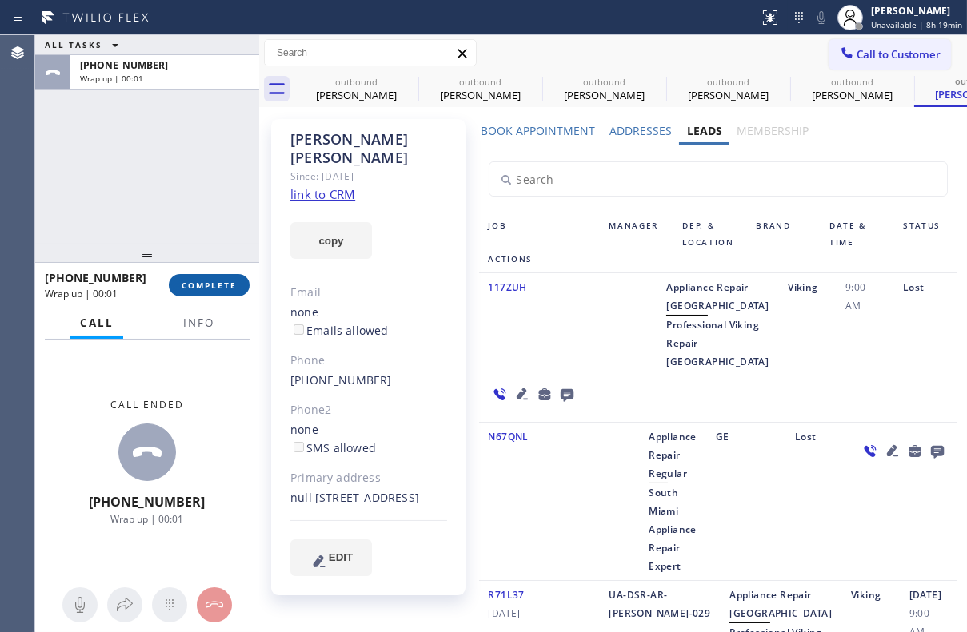
click at [201, 278] on button "COMPLETE" at bounding box center [209, 285] width 81 height 22
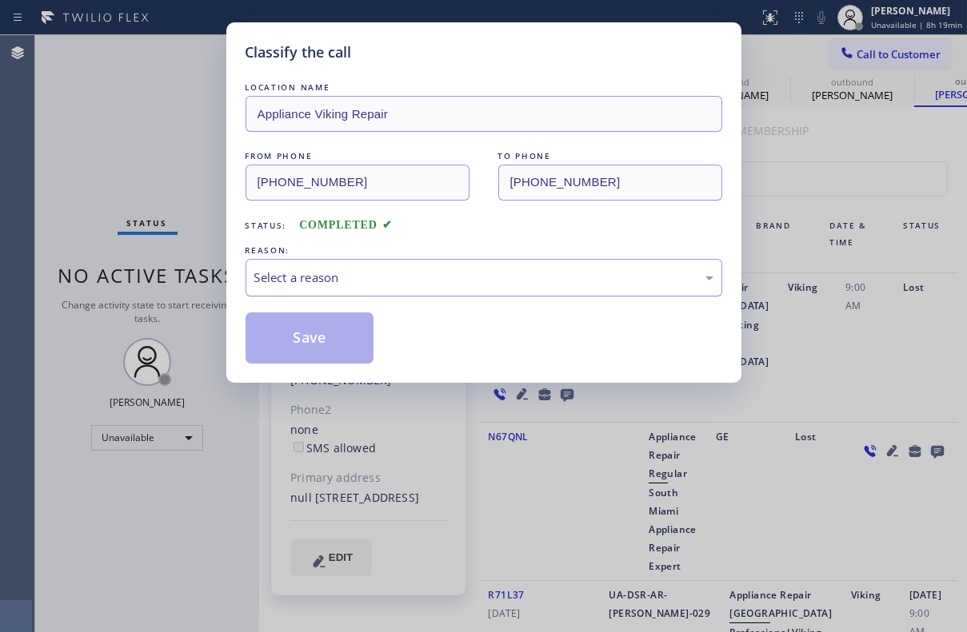
click at [331, 264] on div "Select a reason" at bounding box center [483, 278] width 477 height 38
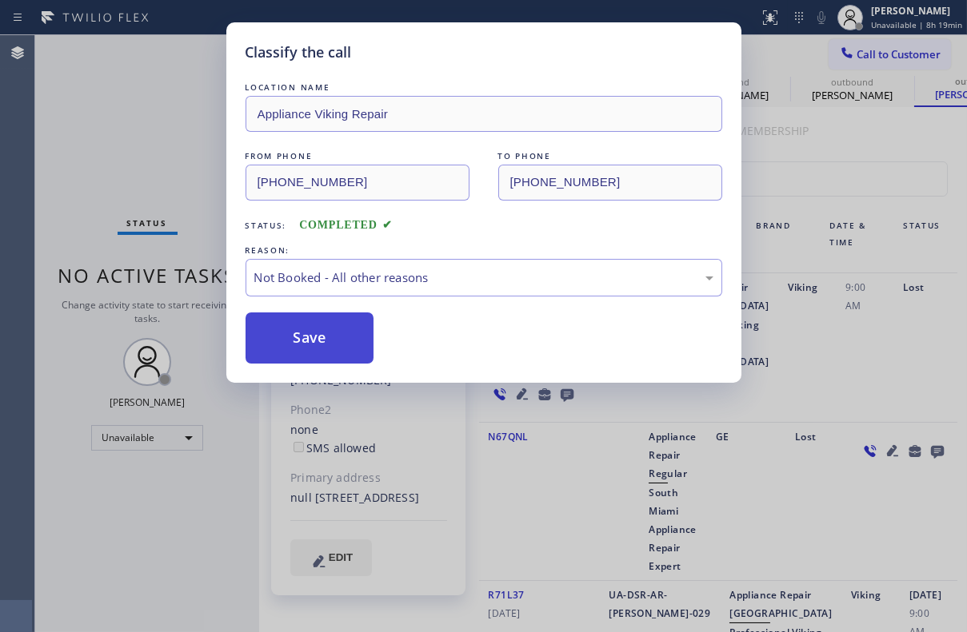
click at [331, 331] on button "Save" at bounding box center [309, 338] width 129 height 51
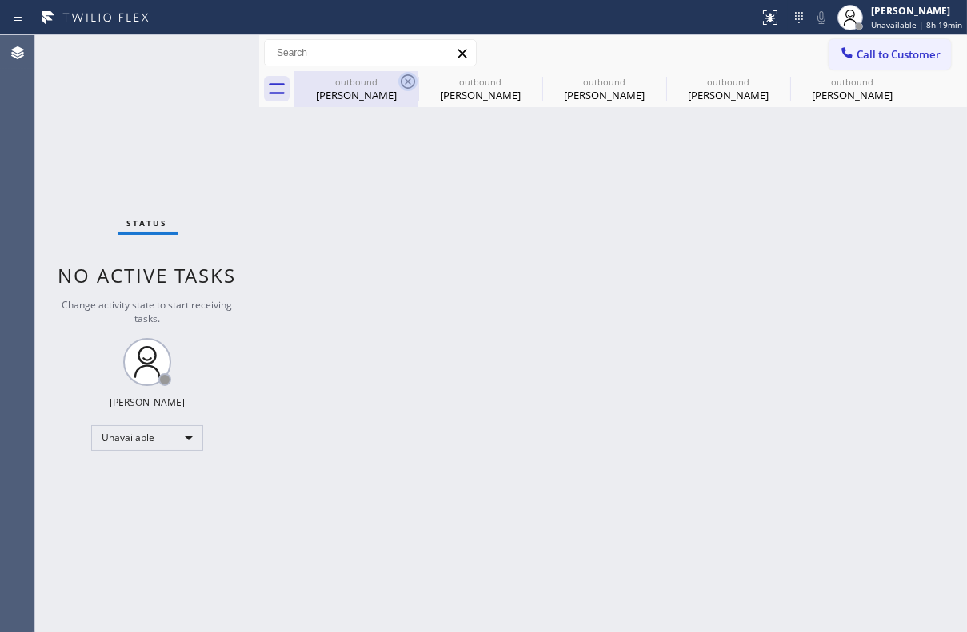
click at [401, 82] on icon at bounding box center [408, 81] width 14 height 14
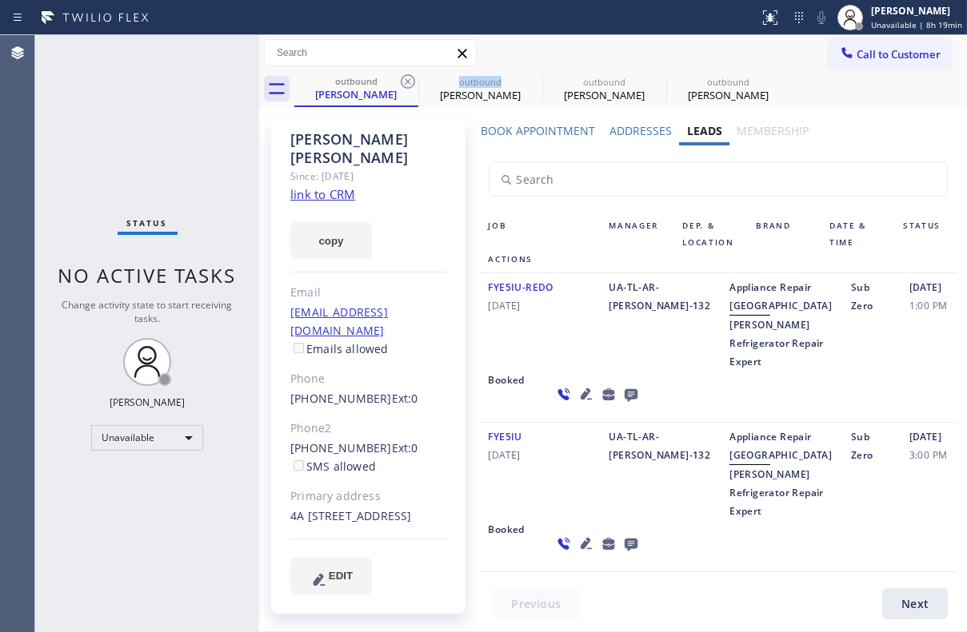
click at [401, 82] on icon at bounding box center [408, 81] width 14 height 14
click at [0, 0] on icon at bounding box center [0, 0] width 0 height 0
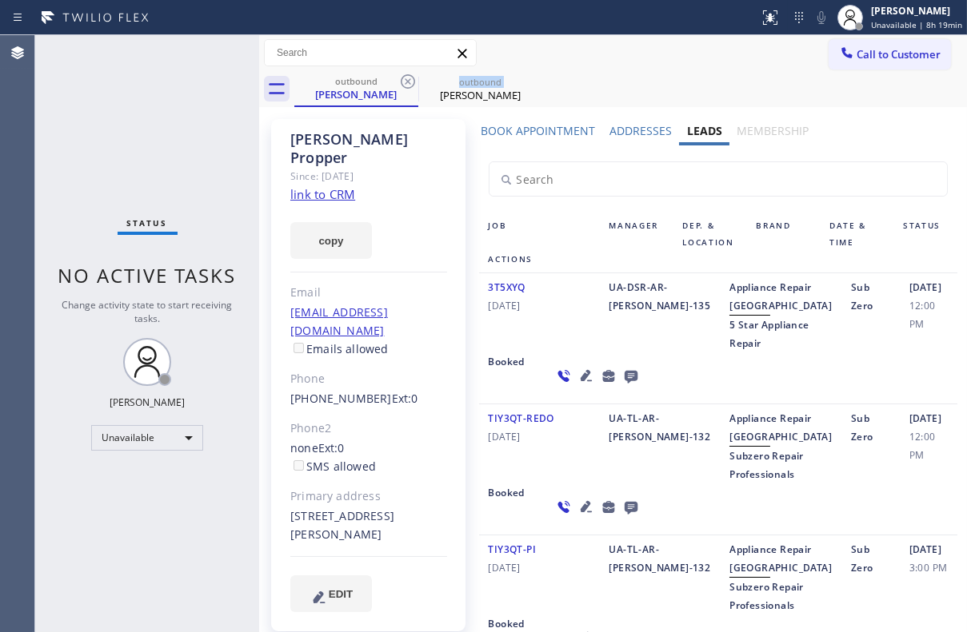
click at [401, 82] on icon at bounding box center [408, 81] width 14 height 14
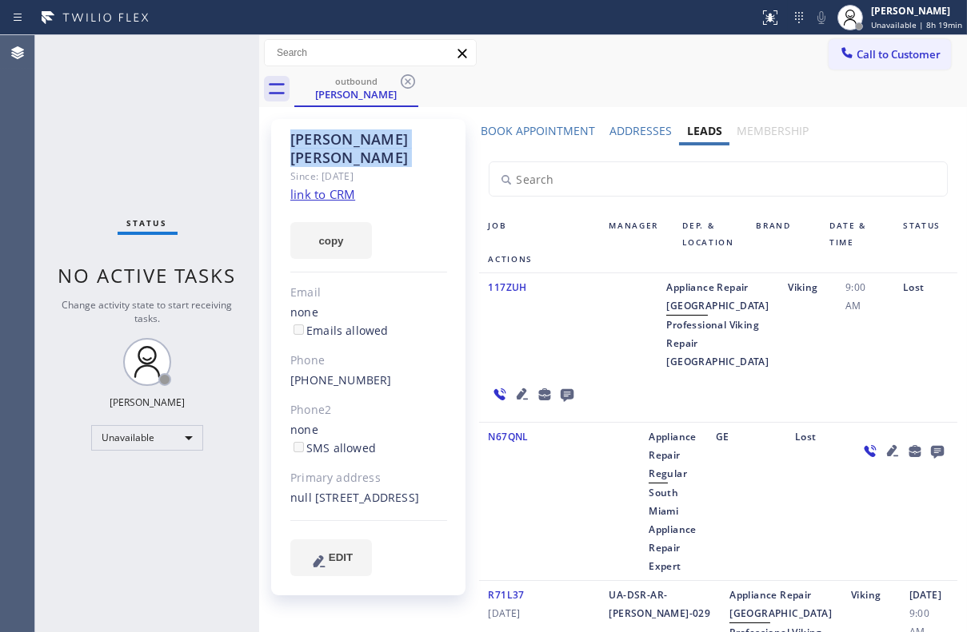
click at [401, 82] on icon at bounding box center [408, 81] width 14 height 14
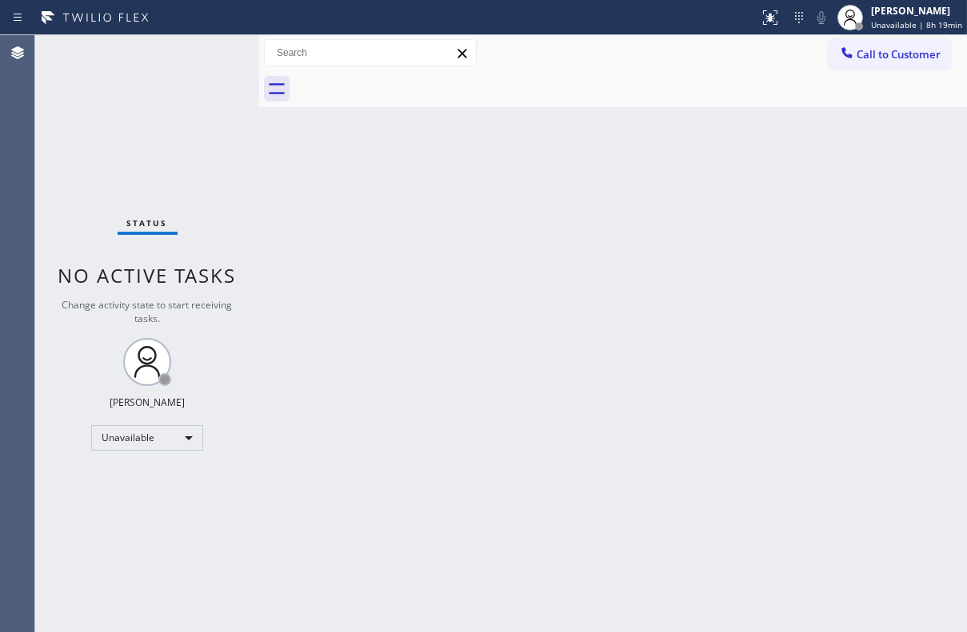
click at [401, 82] on div at bounding box center [630, 89] width 672 height 36
drag, startPoint x: 880, startPoint y: 60, endPoint x: 790, endPoint y: 26, distance: 96.4
click at [879, 60] on span "Call to Customer" at bounding box center [898, 54] width 84 height 14
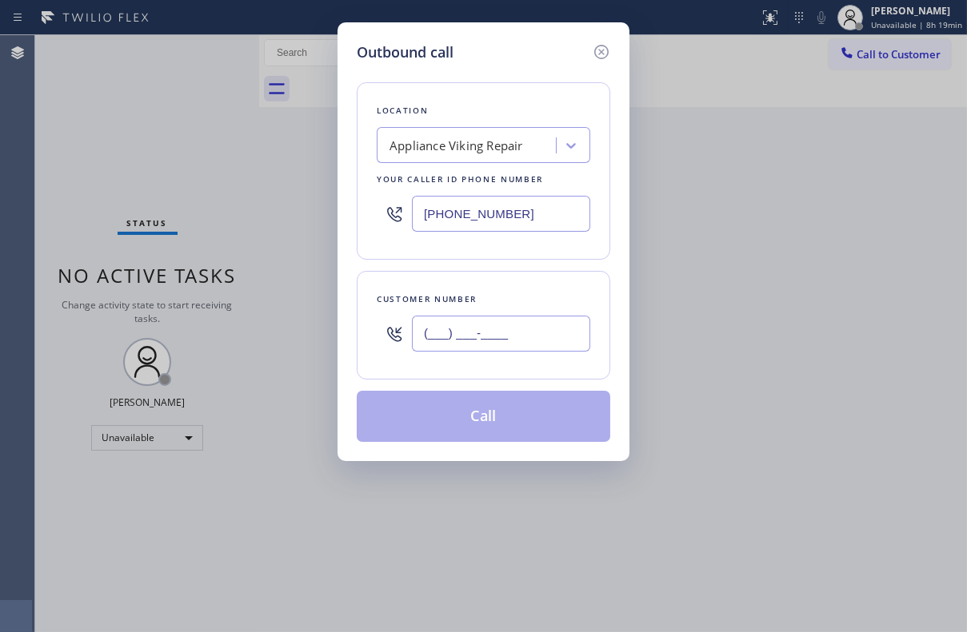
click at [437, 332] on input "(___) ___-____" at bounding box center [501, 334] width 178 height 36
paste input "970) 481-5749"
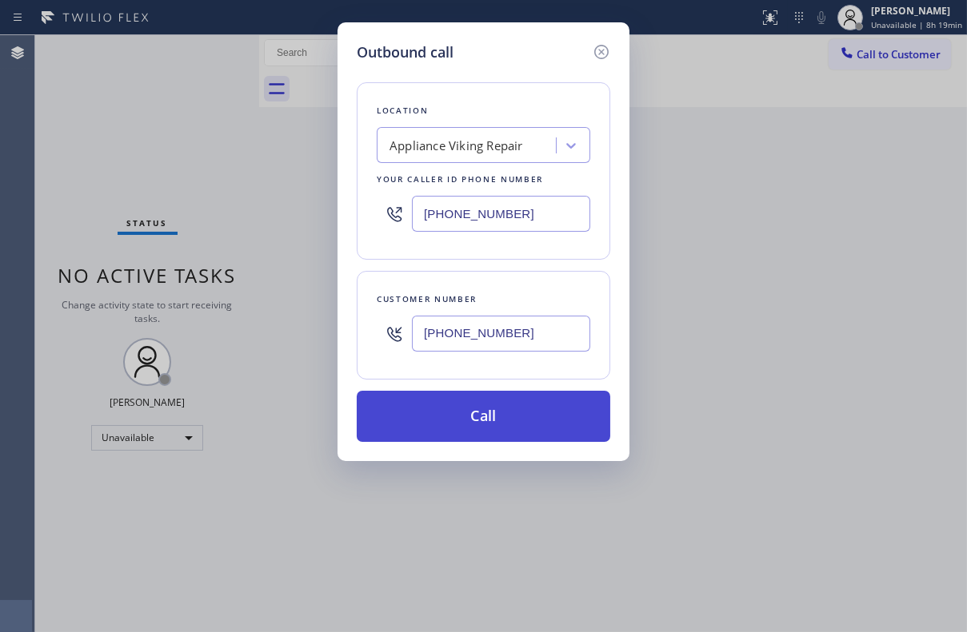
type input "[PHONE_NUMBER]"
click at [453, 416] on button "Call" at bounding box center [483, 416] width 253 height 51
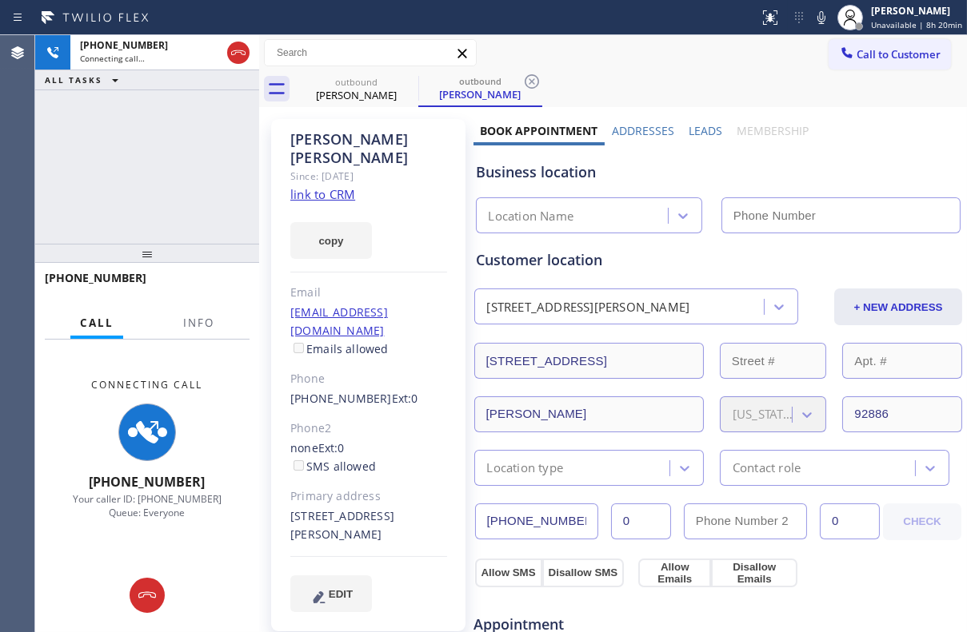
type input "[PHONE_NUMBER]"
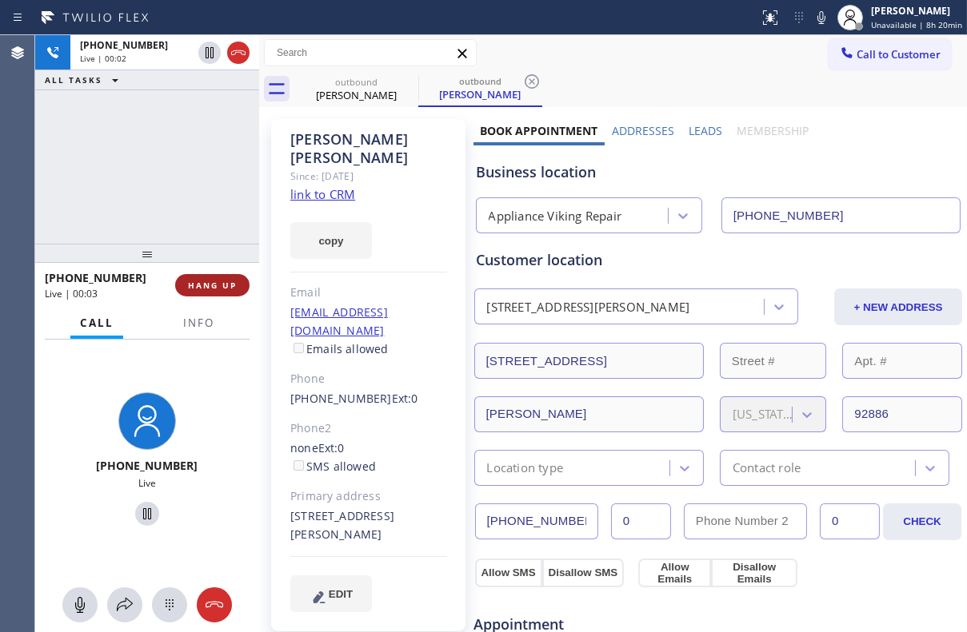
click at [189, 286] on span "HANG UP" at bounding box center [212, 285] width 49 height 11
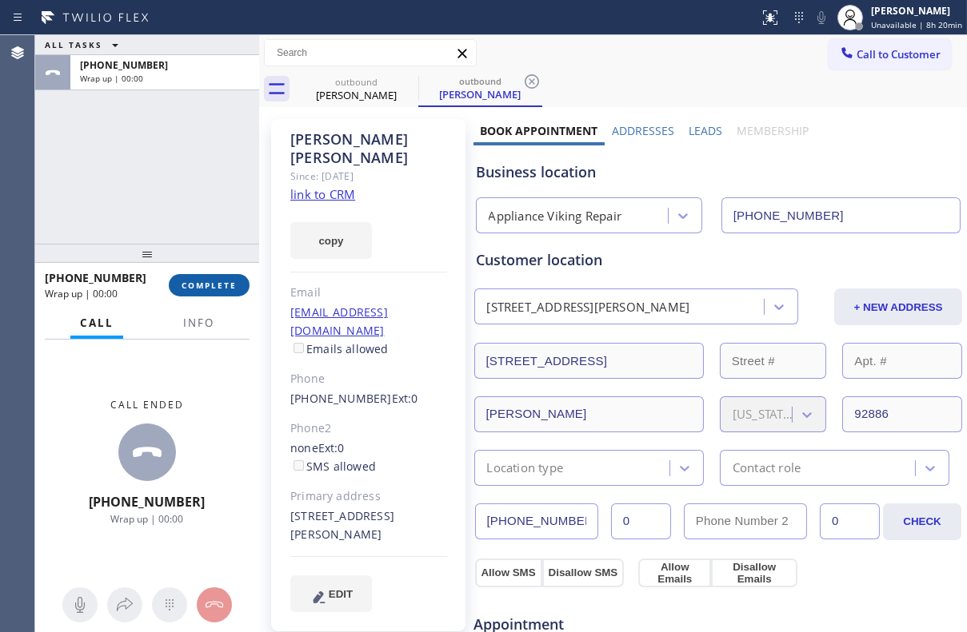
click at [189, 288] on span "COMPLETE" at bounding box center [208, 285] width 55 height 11
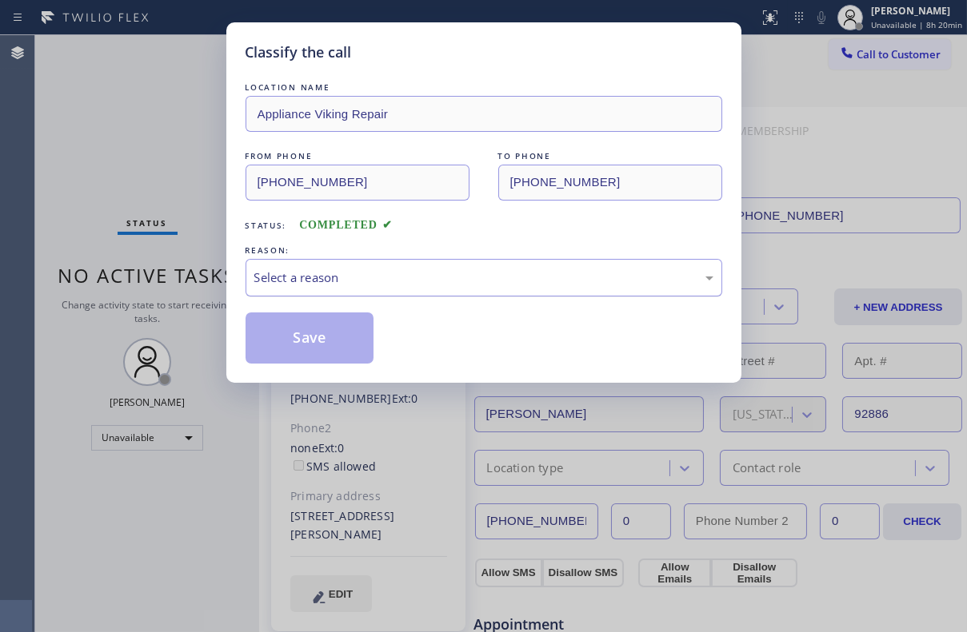
click at [307, 280] on div "Select a reason" at bounding box center [483, 278] width 459 height 18
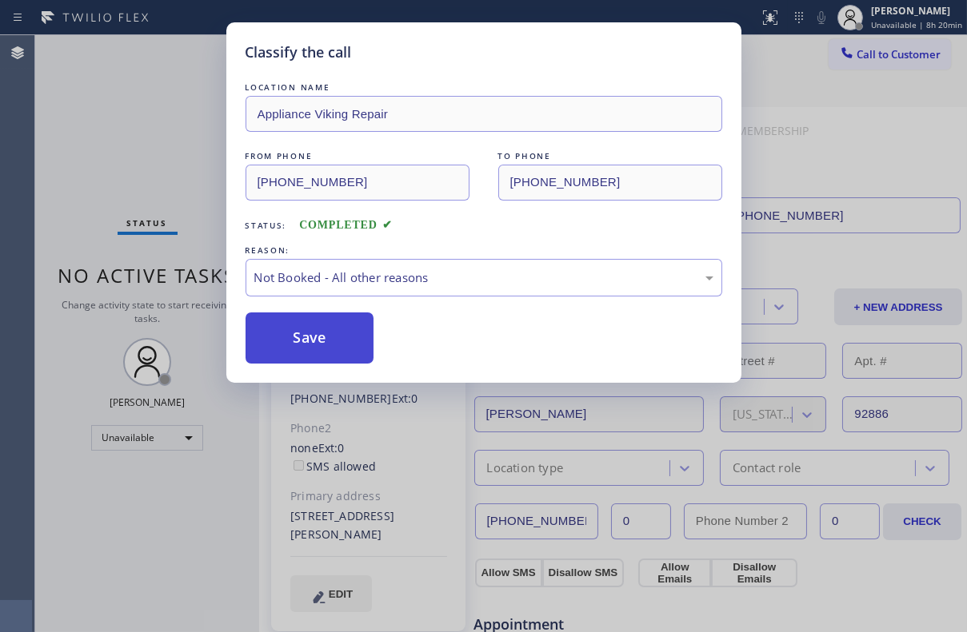
click at [311, 339] on button "Save" at bounding box center [309, 338] width 129 height 51
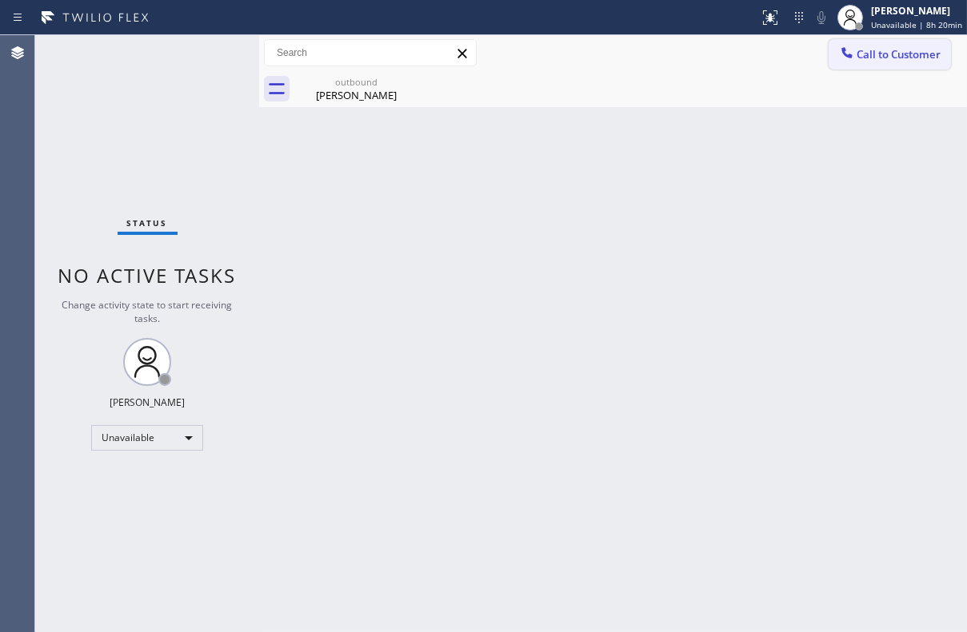
click at [887, 47] on span "Call to Customer" at bounding box center [898, 54] width 84 height 14
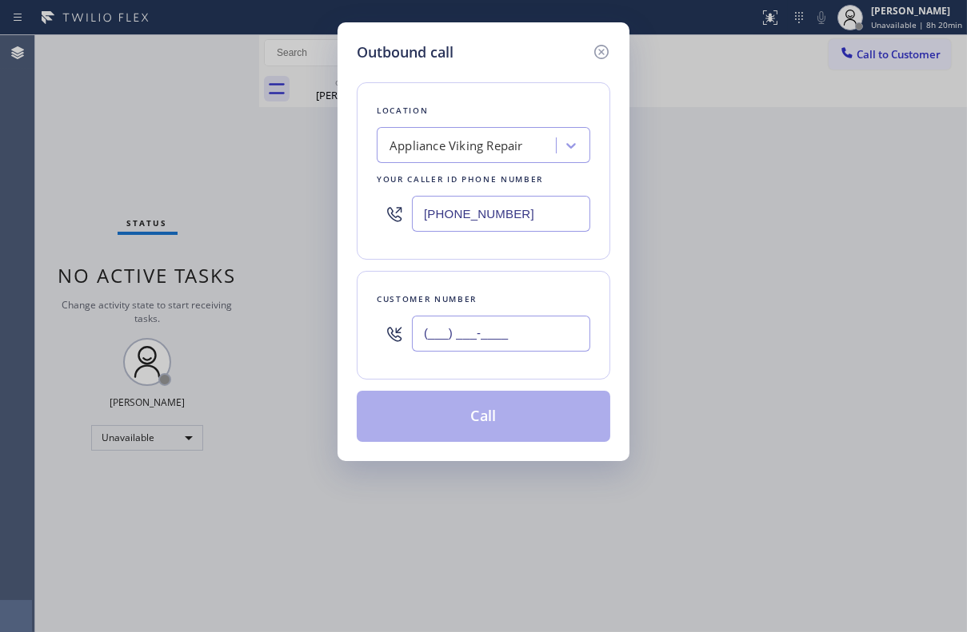
click at [445, 334] on input "(___) ___-____" at bounding box center [501, 334] width 178 height 36
paste input "305) 219-4535"
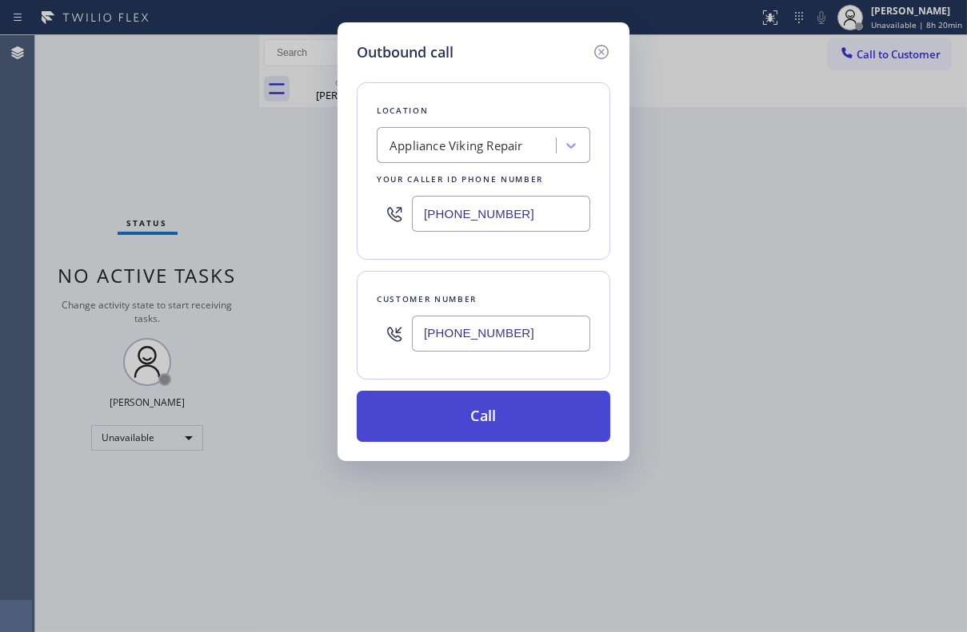
click at [473, 422] on button "Call" at bounding box center [483, 416] width 253 height 51
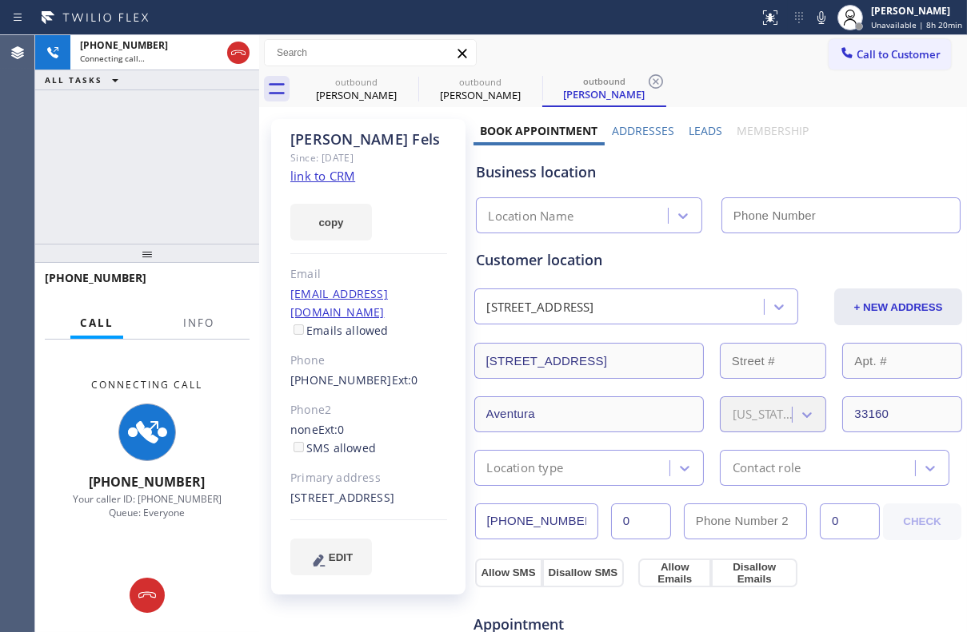
click at [702, 130] on label "Leads" at bounding box center [705, 130] width 34 height 15
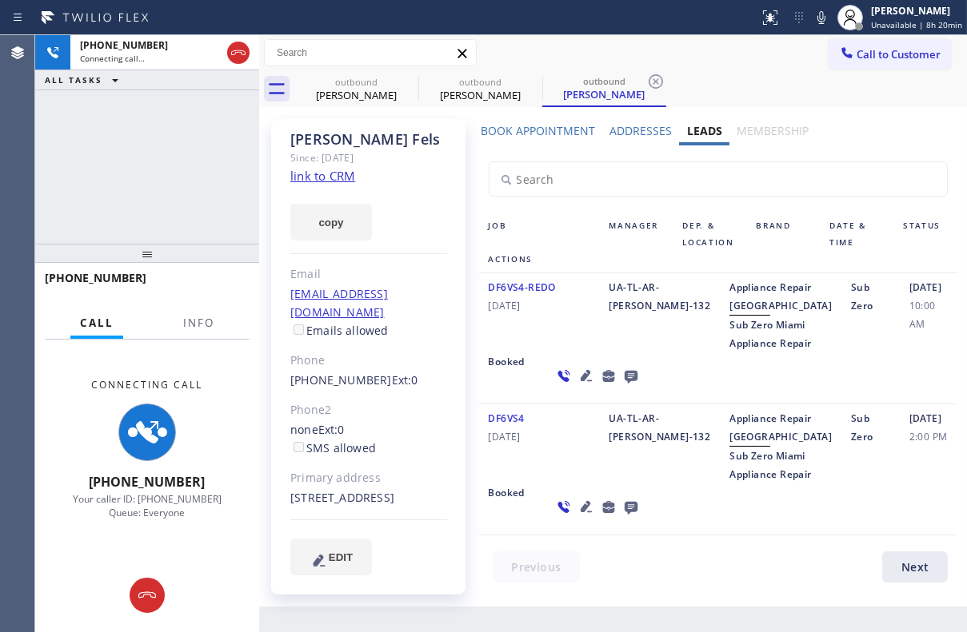
click at [533, 353] on div "DF6VS4-REDO [DATE]" at bounding box center [539, 315] width 121 height 74
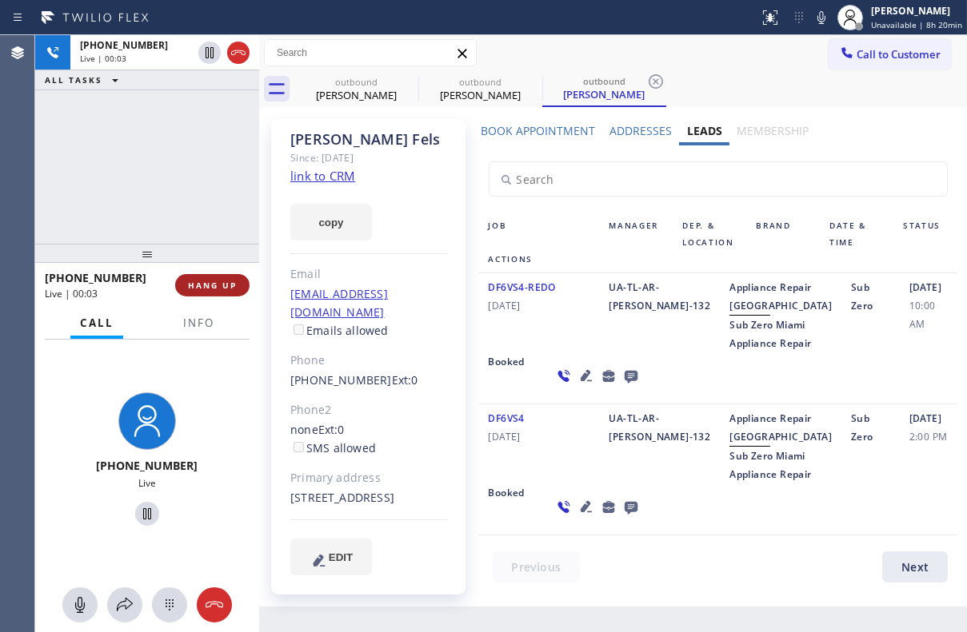
click at [214, 289] on span "HANG UP" at bounding box center [212, 285] width 49 height 11
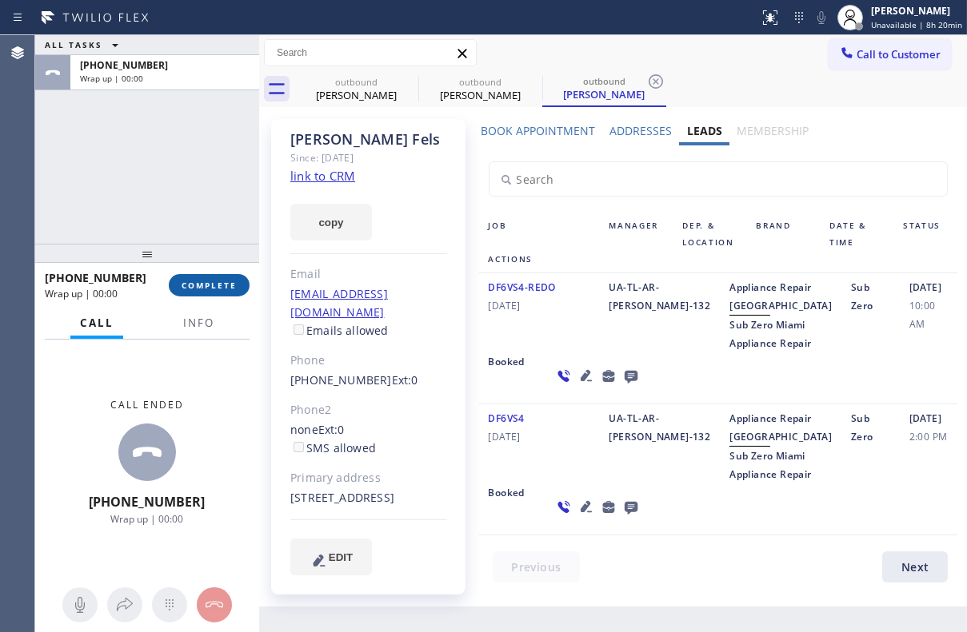
click at [209, 285] on span "COMPLETE" at bounding box center [208, 285] width 55 height 11
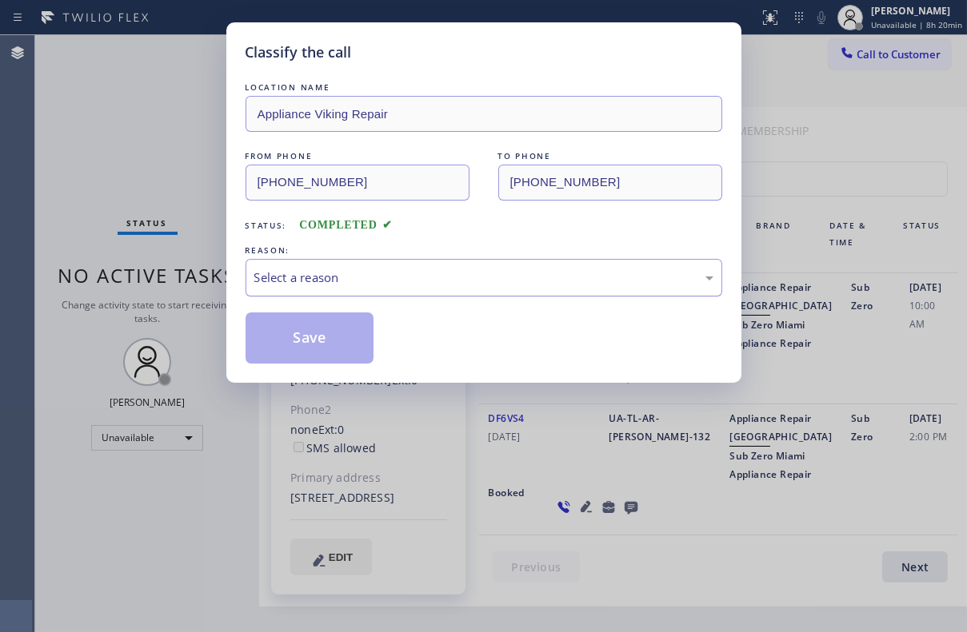
click at [379, 289] on div "Select a reason" at bounding box center [483, 278] width 477 height 38
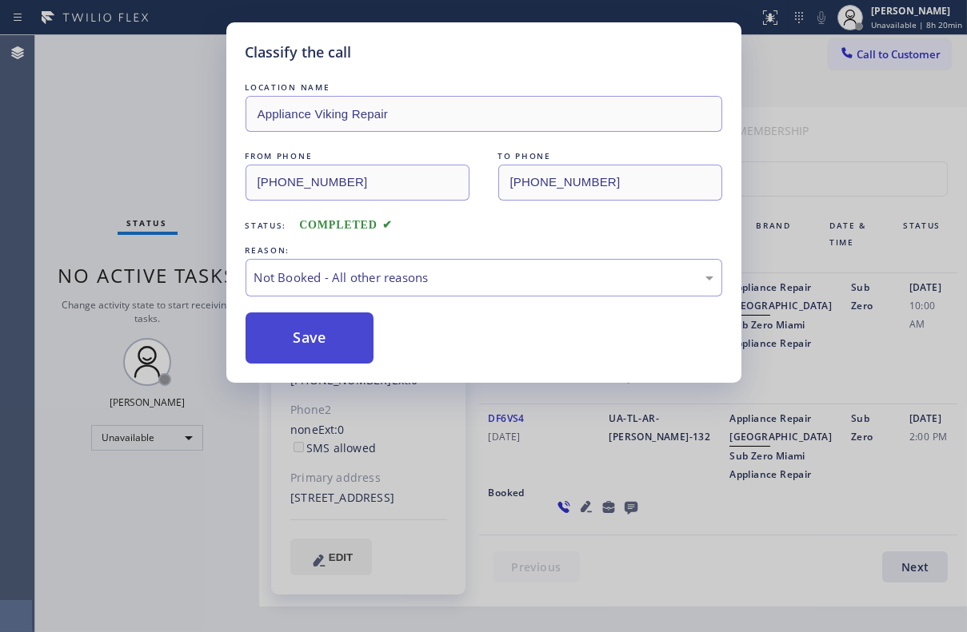
click at [306, 334] on button "Save" at bounding box center [309, 338] width 129 height 51
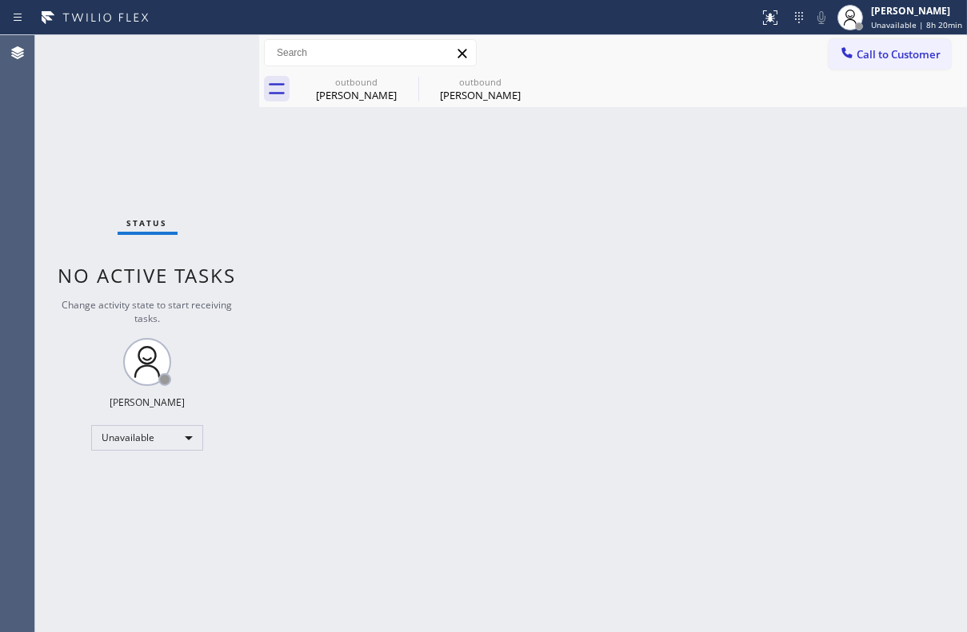
click at [904, 58] on span "Call to Customer" at bounding box center [898, 54] width 84 height 14
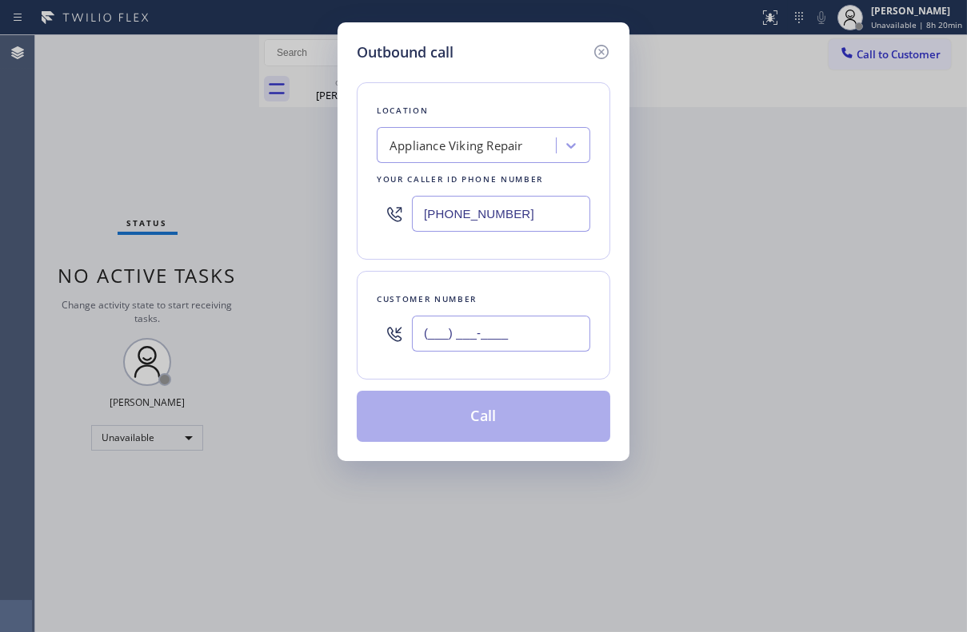
click at [474, 333] on input "(___) ___-____" at bounding box center [501, 334] width 178 height 36
paste input "650) 766-2418"
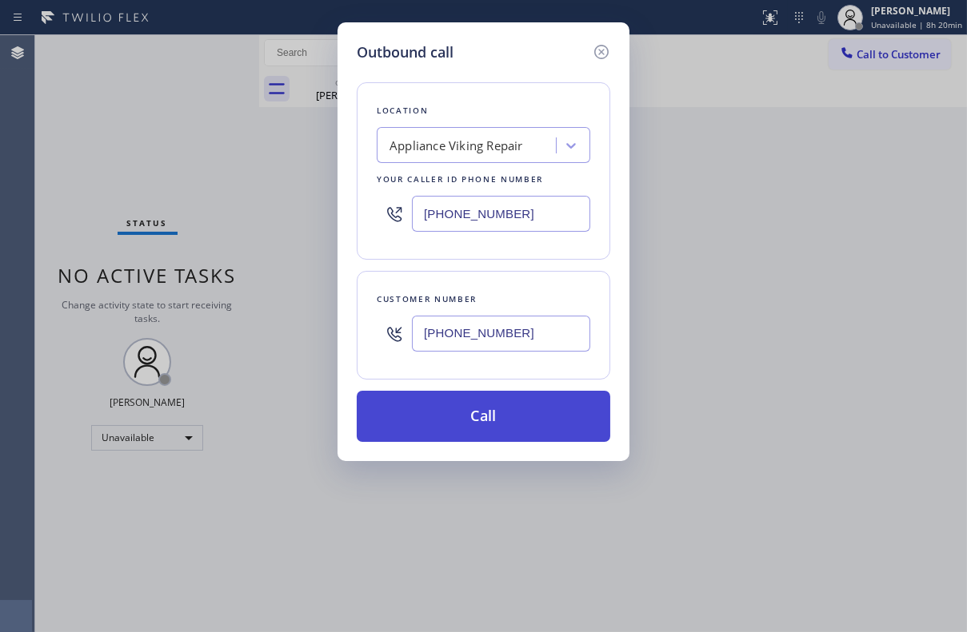
type input "[PHONE_NUMBER]"
click at [456, 419] on button "Call" at bounding box center [483, 416] width 253 height 51
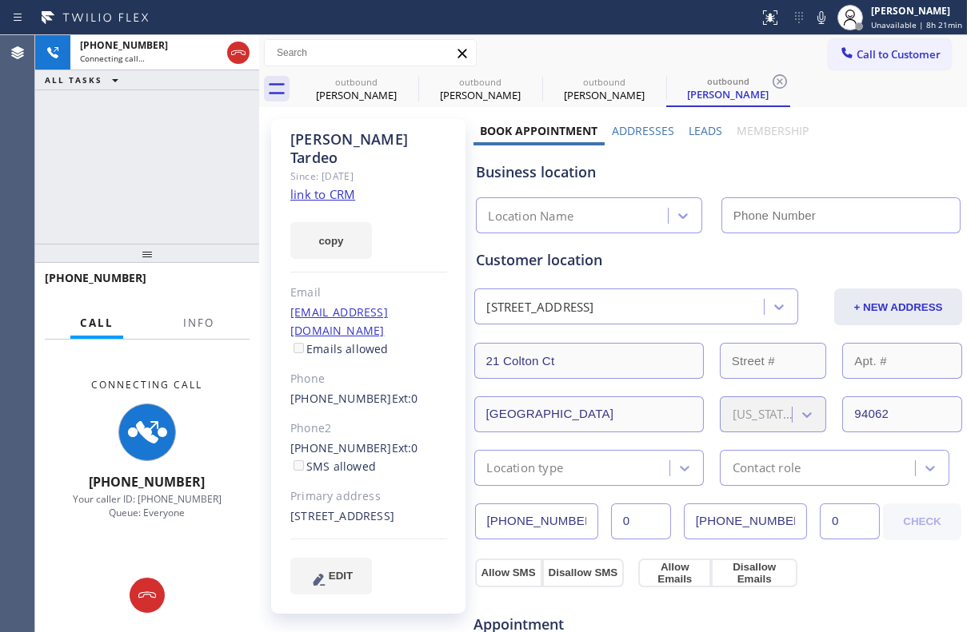
type input "[PHONE_NUMBER]"
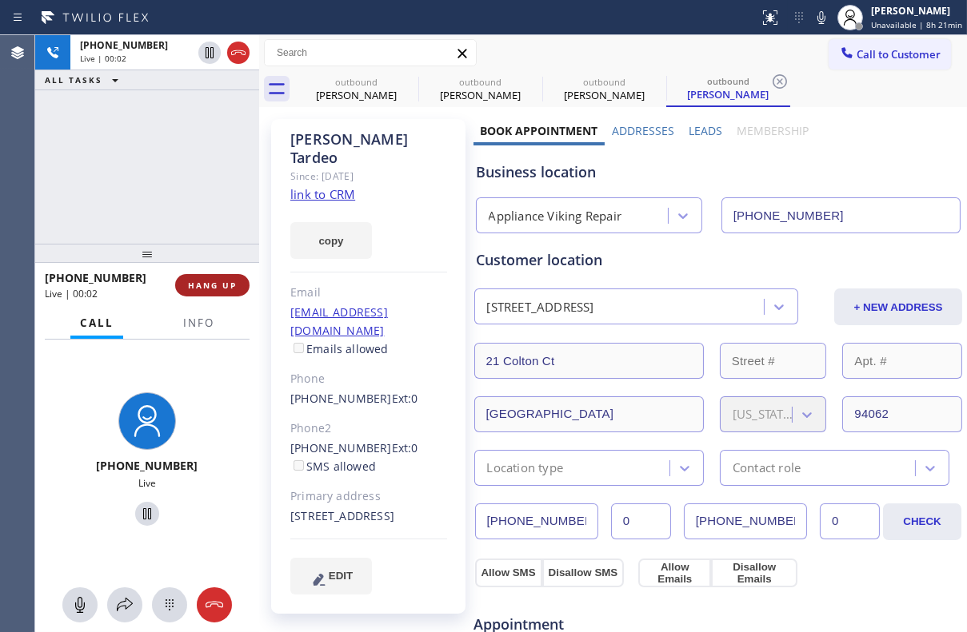
click at [212, 287] on span "HANG UP" at bounding box center [212, 285] width 49 height 11
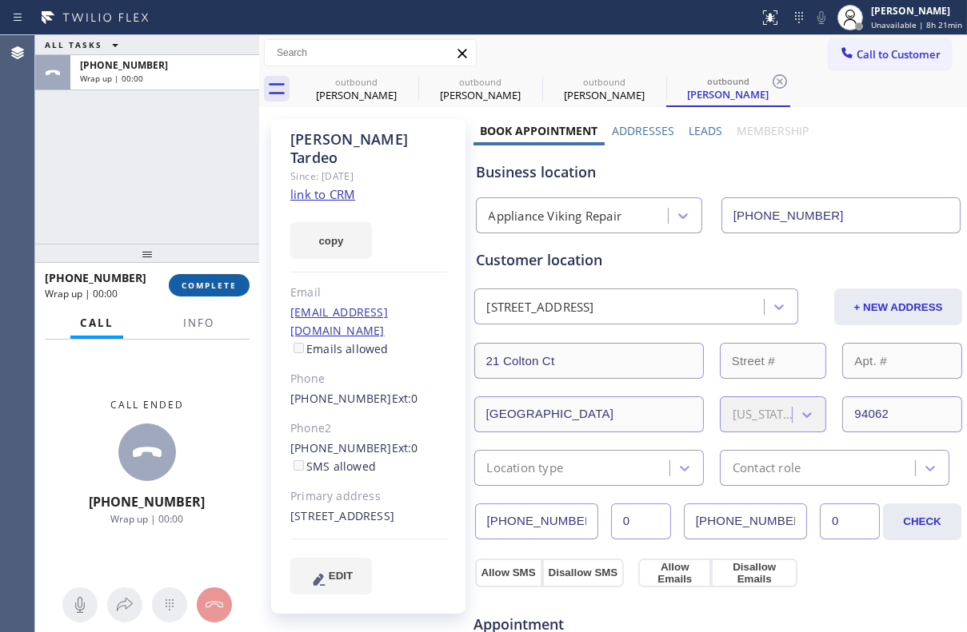
click at [209, 288] on span "COMPLETE" at bounding box center [208, 285] width 55 height 11
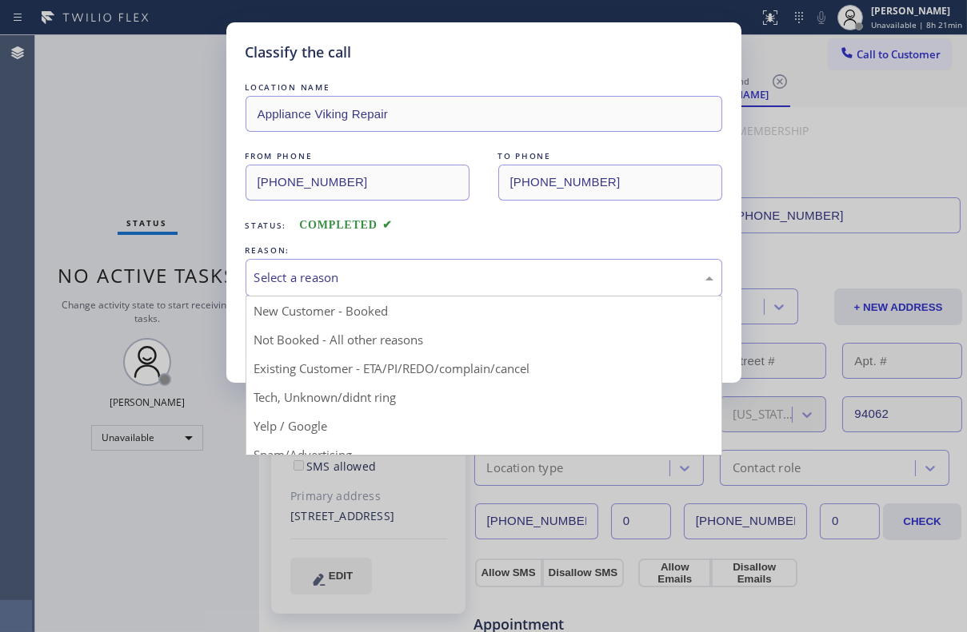
click at [315, 277] on div "Select a reason" at bounding box center [483, 278] width 459 height 18
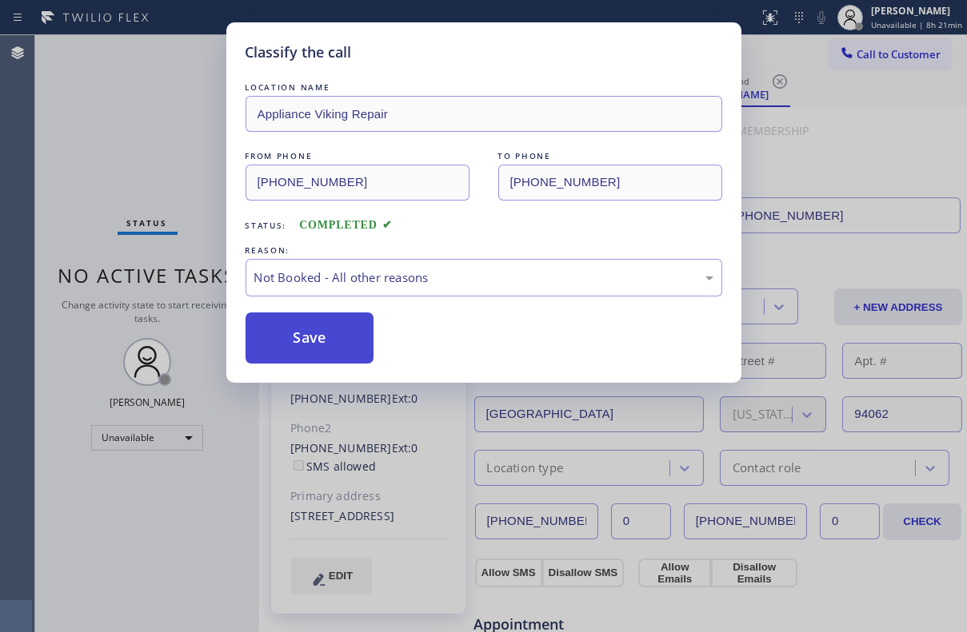
click at [296, 341] on button "Save" at bounding box center [309, 338] width 129 height 51
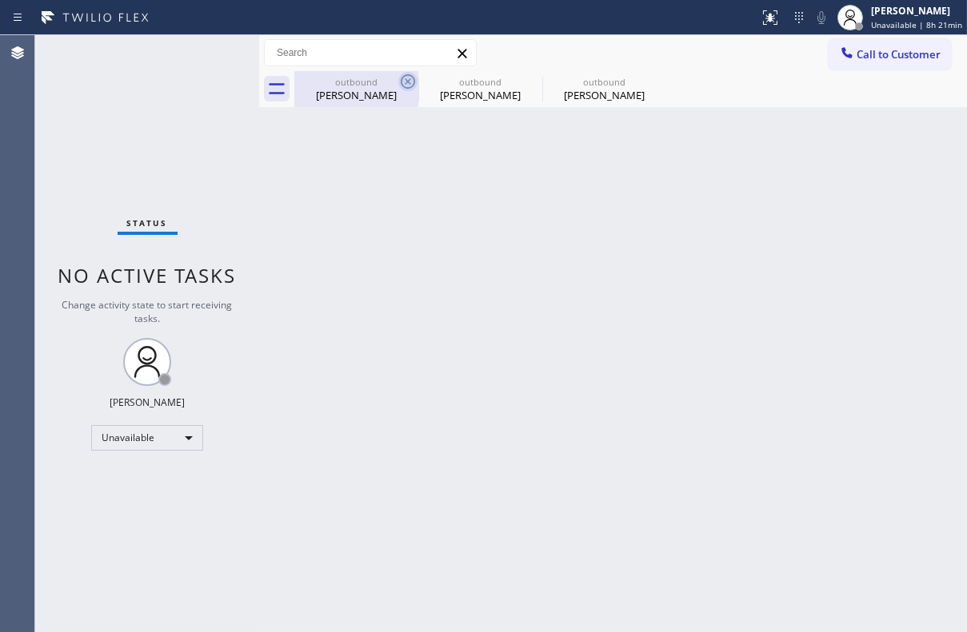
click at [410, 83] on icon at bounding box center [407, 81] width 19 height 19
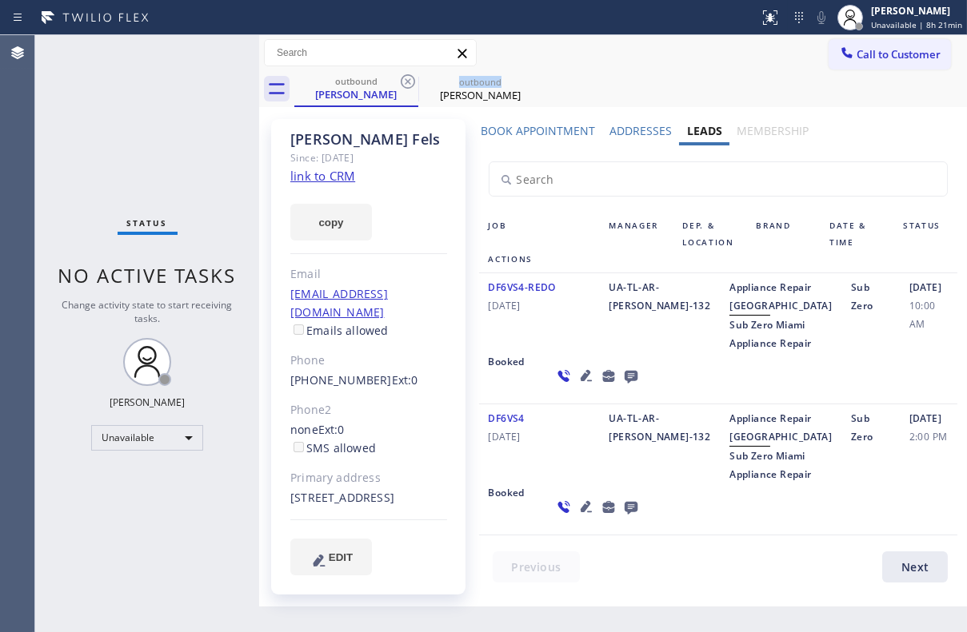
click at [410, 83] on icon at bounding box center [407, 81] width 19 height 19
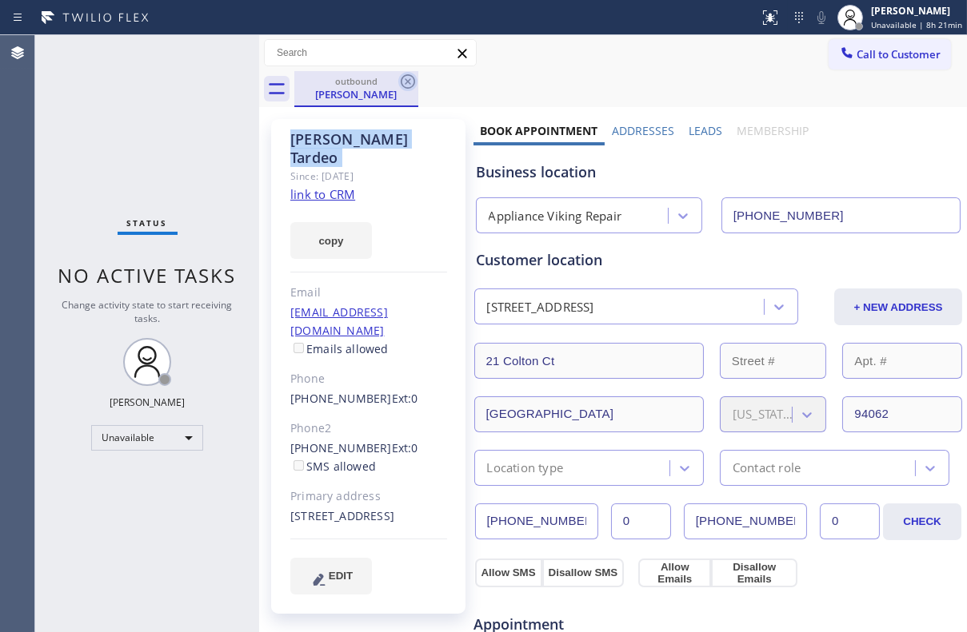
click at [410, 82] on icon at bounding box center [407, 81] width 19 height 19
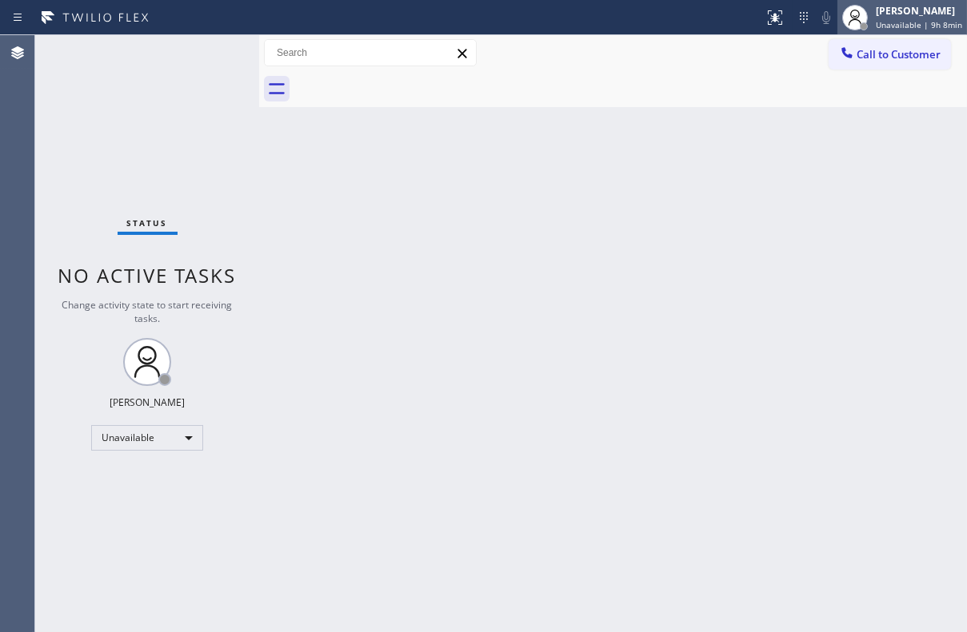
click at [875, 13] on div "[PERSON_NAME]" at bounding box center [918, 11] width 86 height 14
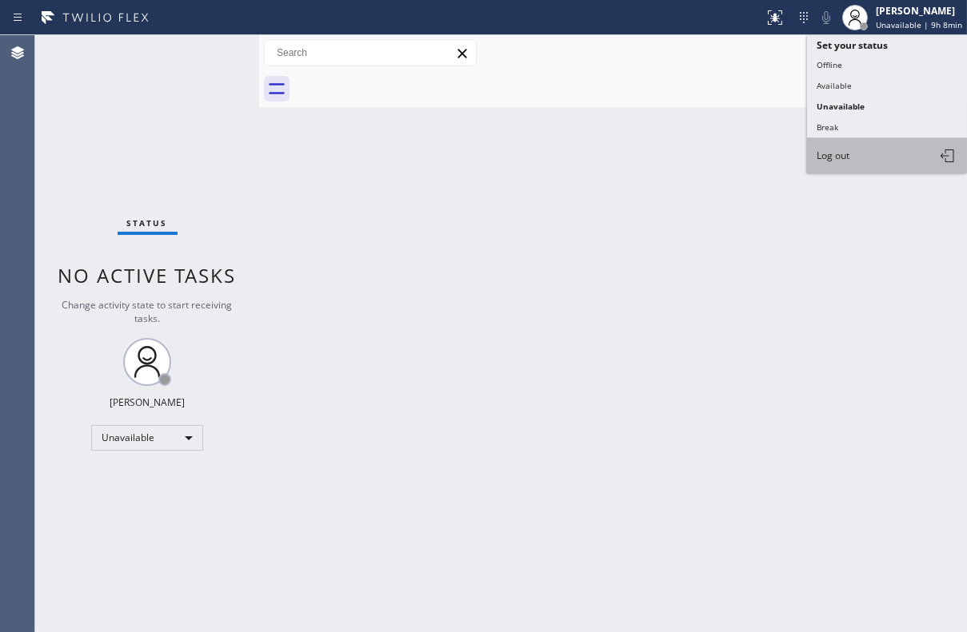
click at [847, 154] on span "Log out" at bounding box center [832, 156] width 33 height 14
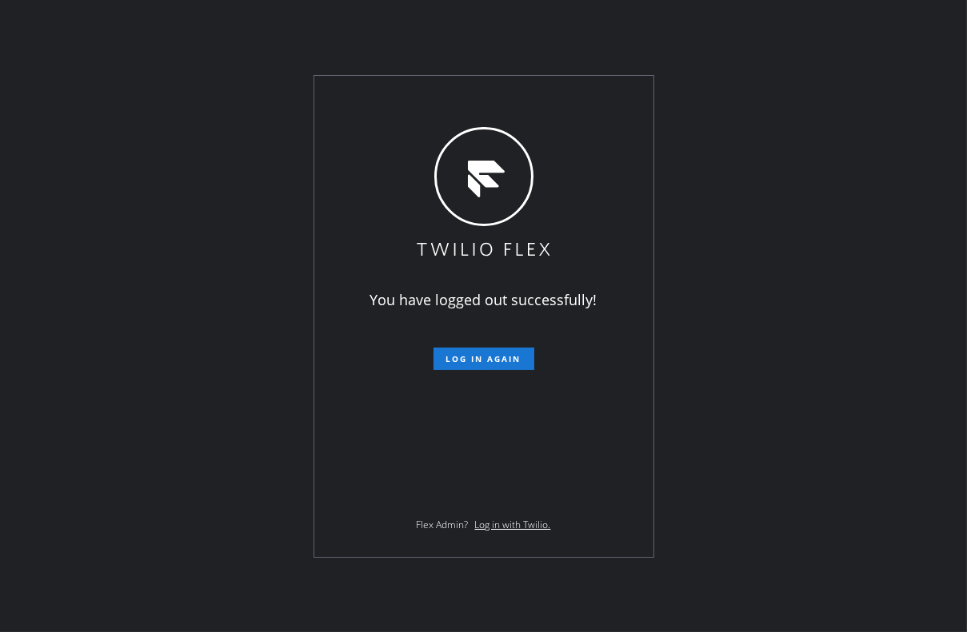
click at [762, 225] on div "You have logged out successfully! Log in again Flex Admin? Log in with Twilio." at bounding box center [483, 316] width 967 height 632
